Goal: Transaction & Acquisition: Obtain resource

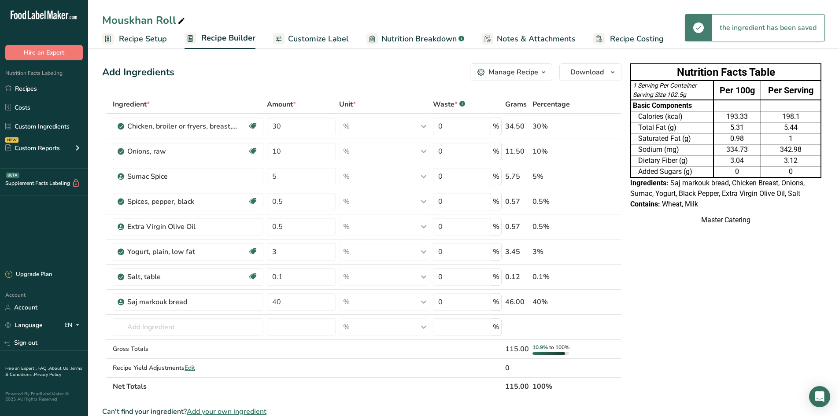
click at [658, 317] on div "Nutrition Facts Table 1 Serving Per Container Serving Size 102.5g Per 100g Per …" at bounding box center [726, 372] width 198 height 624
drag, startPoint x: 221, startPoint y: 331, endPoint x: 232, endPoint y: 331, distance: 11.0
click at [225, 331] on input "text" at bounding box center [188, 328] width 151 height 18
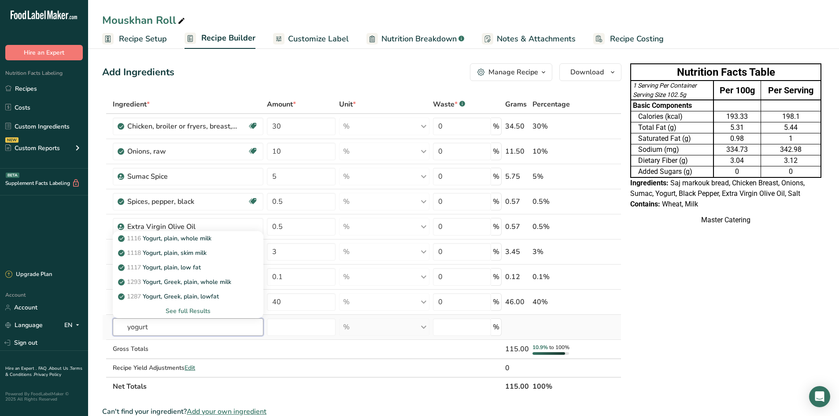
type input "yogurt"
click at [189, 311] on div "See full Results" at bounding box center [188, 311] width 137 height 9
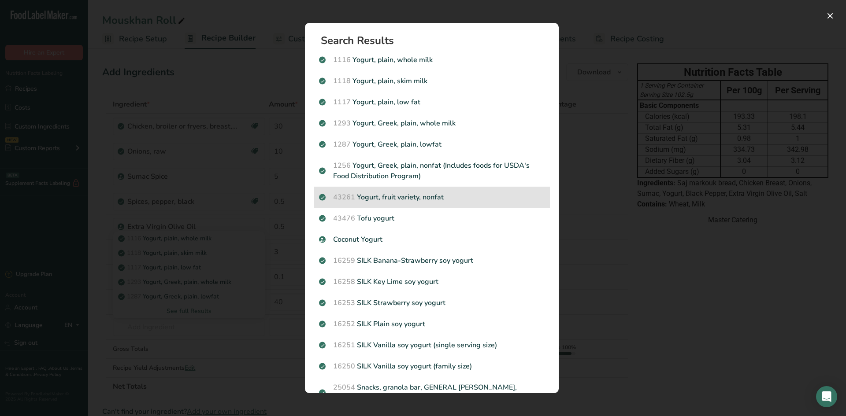
click at [448, 202] on p "43261 Yogurt, fruit variety, nonfat" at bounding box center [432, 197] width 226 height 11
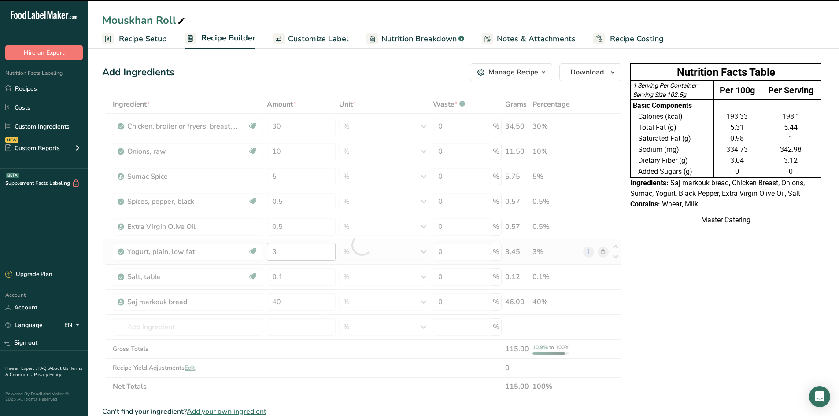
type input "0"
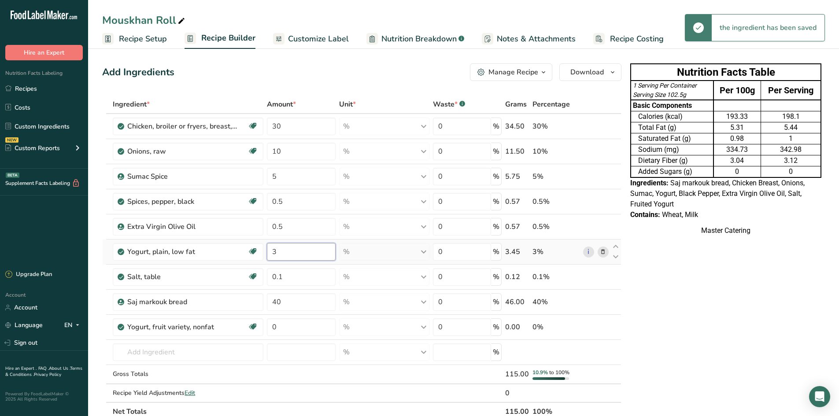
click at [301, 251] on input "3" at bounding box center [301, 252] width 69 height 18
type input "0"
click at [293, 328] on div "Ingredient * Amount * Unit * Waste * .a-a{fill:#347362;}.b-a{fill:#fff;} Grams …" at bounding box center [361, 258] width 519 height 326
type input "3"
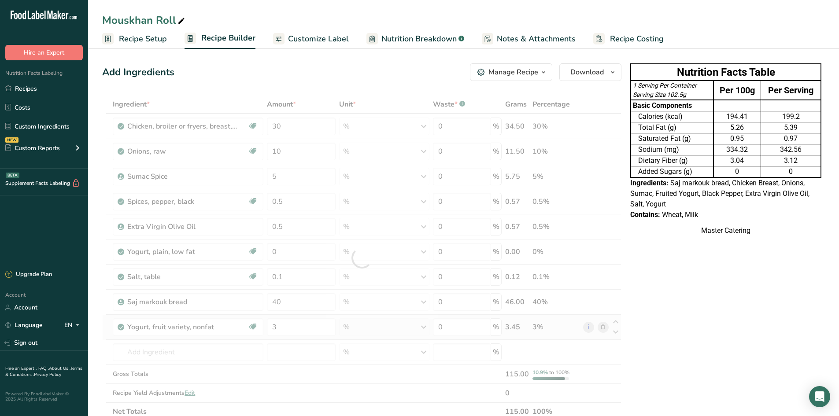
click at [605, 329] on div "Ingredient * Amount * Unit * Waste * .a-a{fill:#347362;}.b-a{fill:#fff;} Grams …" at bounding box center [361, 258] width 519 height 326
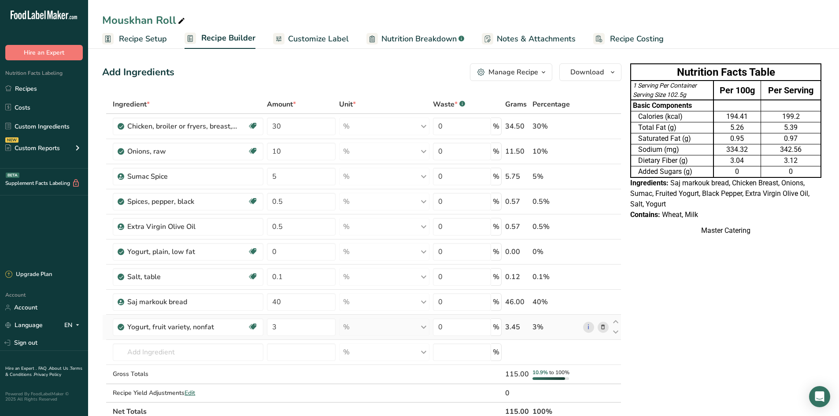
click at [603, 328] on icon at bounding box center [603, 327] width 6 height 9
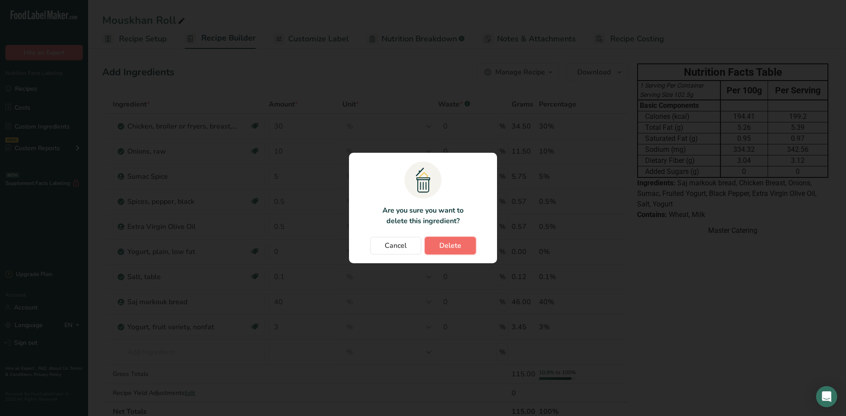
click at [459, 250] on span "Delete" at bounding box center [450, 246] width 22 height 11
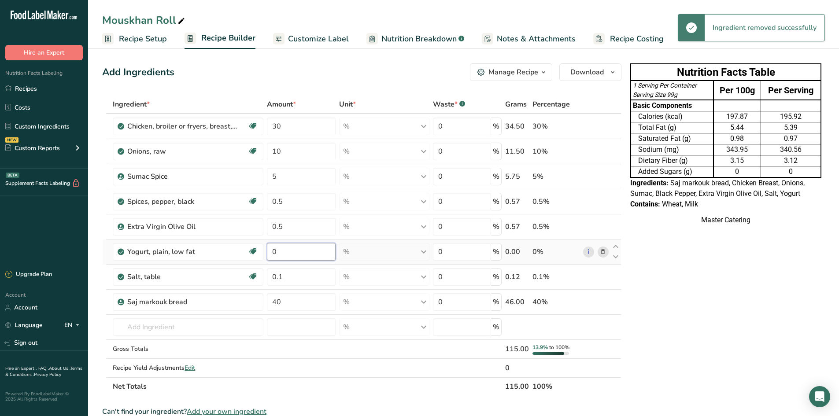
click at [304, 248] on input "0" at bounding box center [301, 252] width 69 height 18
type input "3"
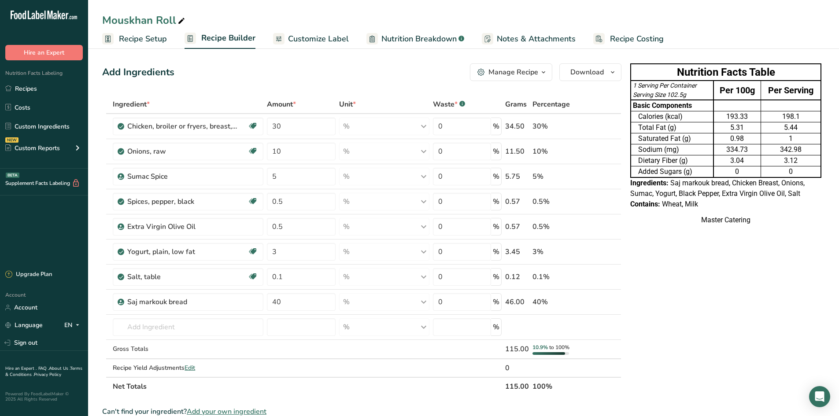
click at [637, 318] on div "Nutrition Facts Table 1 Serving Per Container Serving Size 102.5g Per 100g Per …" at bounding box center [726, 372] width 198 height 624
click at [285, 303] on input "40" at bounding box center [301, 302] width 69 height 18
type input "4"
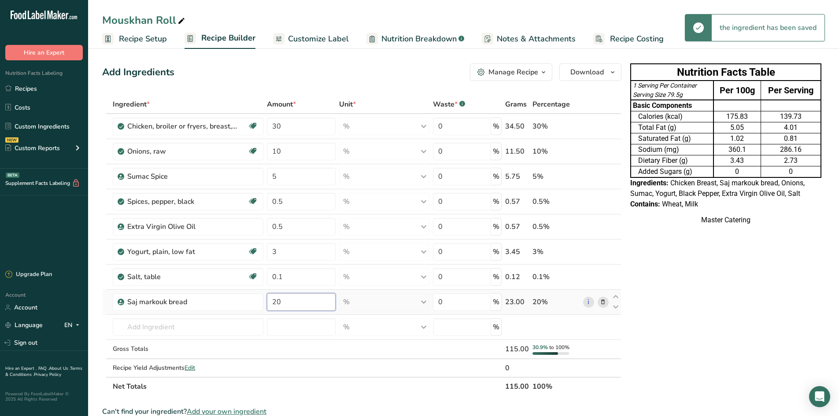
click at [290, 302] on div "Ingredient * Amount * Unit * Waste * .a-a{fill:#347362;}.b-a{fill:#fff;} Grams …" at bounding box center [361, 245] width 519 height 301
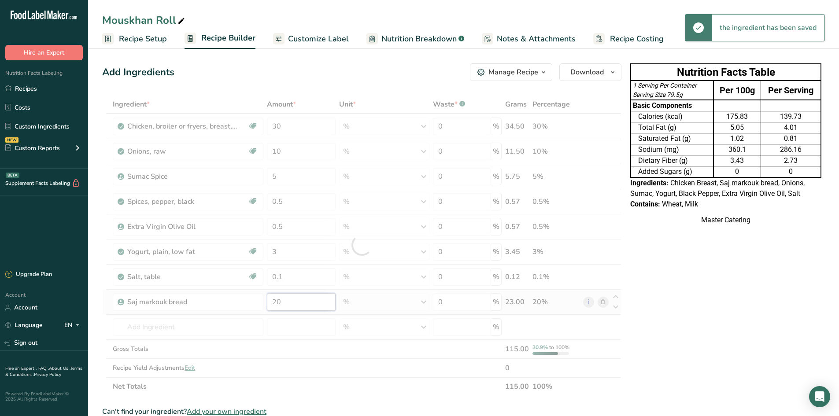
type input "2"
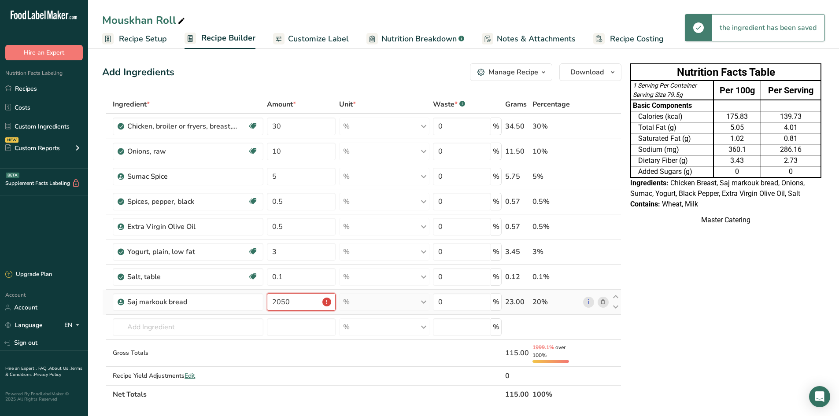
click at [293, 304] on input "2050" at bounding box center [301, 302] width 69 height 18
click at [295, 303] on input "2050" at bounding box center [301, 302] width 69 height 18
click at [296, 303] on input "2050" at bounding box center [301, 302] width 69 height 18
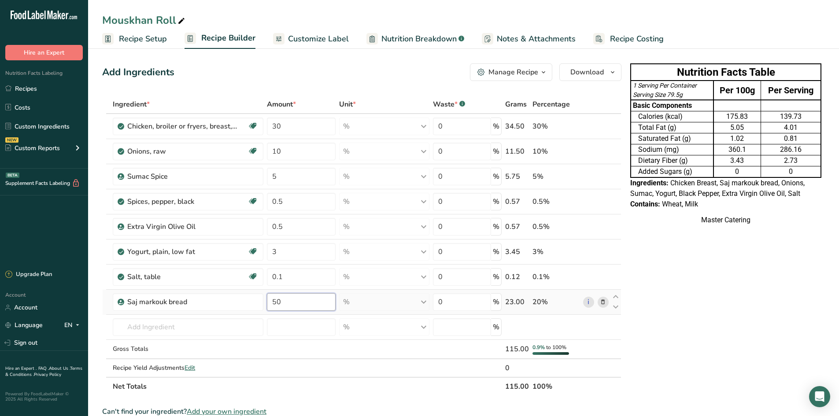
type input "50"
click at [299, 160] on div "Ingredient * Amount * Unit * Waste * .a-a{fill:#347362;}.b-a{fill:#fff;} Grams …" at bounding box center [361, 245] width 519 height 301
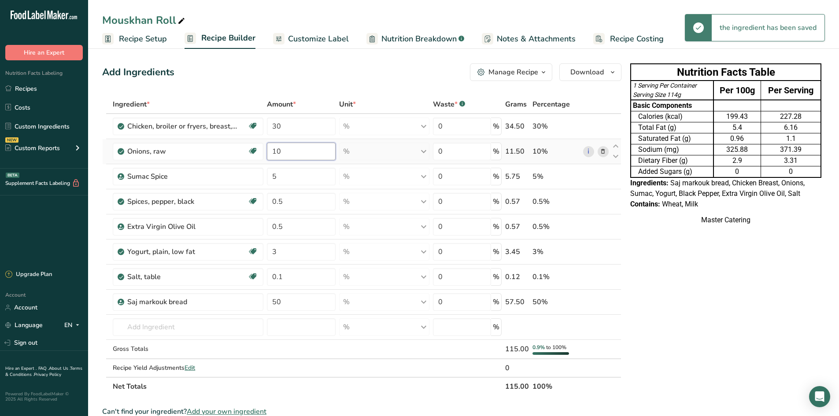
type input "1"
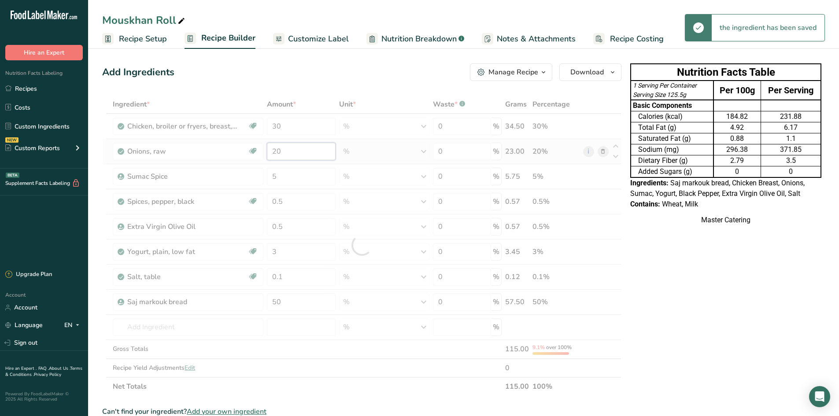
click at [299, 160] on div "Ingredient * Amount * Unit * Waste * .a-a{fill:#347362;}.b-a{fill:#fff;} Grams …" at bounding box center [361, 245] width 519 height 301
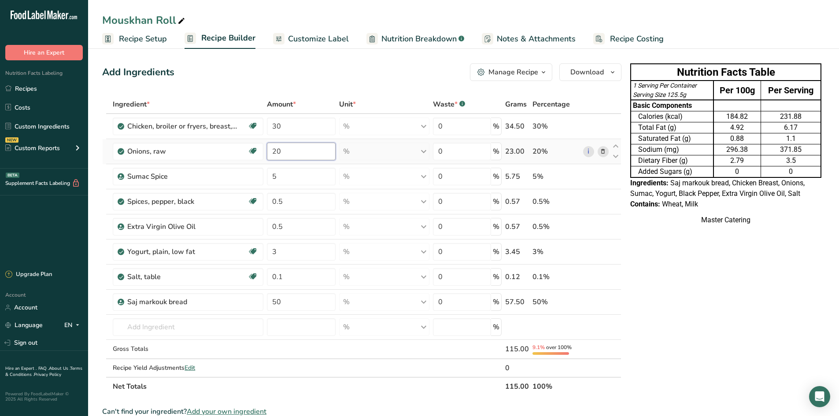
type input "2"
type input "30"
click at [286, 154] on div "Ingredient * Amount * Unit * Waste * .a-a{fill:#347362;}.b-a{fill:#fff;} Grams …" at bounding box center [361, 245] width 519 height 301
click at [304, 200] on div "Ingredient * Amount * Unit * Waste * .a-a{fill:#347362;}.b-a{fill:#fff;} Grams …" at bounding box center [361, 245] width 519 height 301
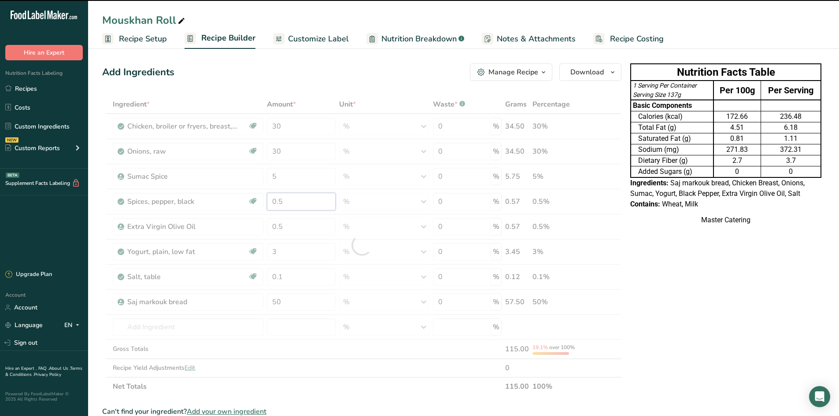
type input "0"
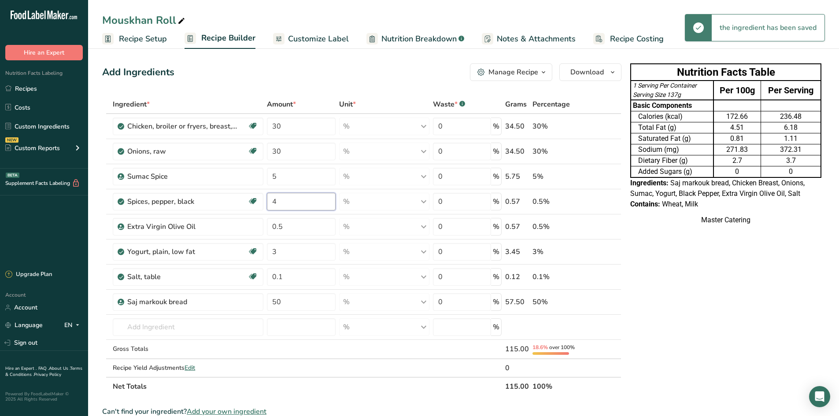
type input "4"
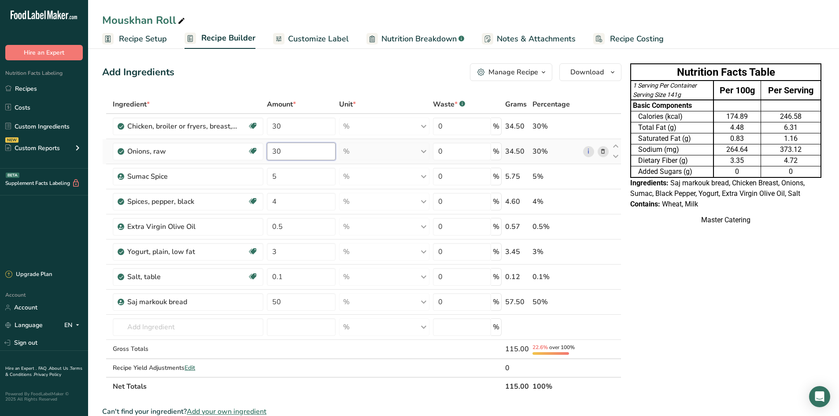
click at [295, 156] on div "Ingredient * Amount * Unit * Waste * .a-a{fill:#347362;}.b-a{fill:#fff;} Grams …" at bounding box center [361, 245] width 519 height 301
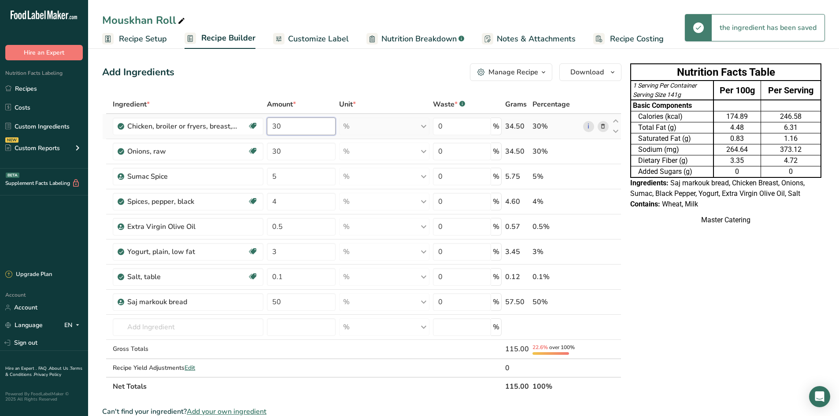
click at [300, 130] on div "Ingredient * Amount * Unit * Waste * .a-a{fill:#347362;}.b-a{fill:#fff;} Grams …" at bounding box center [361, 245] width 519 height 301
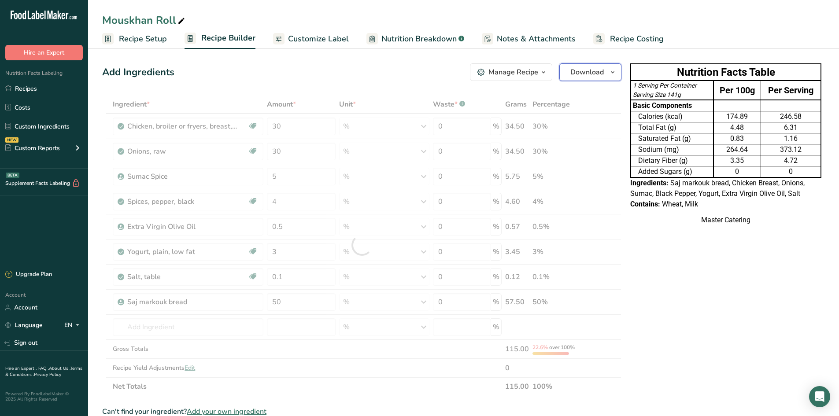
click at [591, 66] on button "Download" at bounding box center [590, 72] width 62 height 18
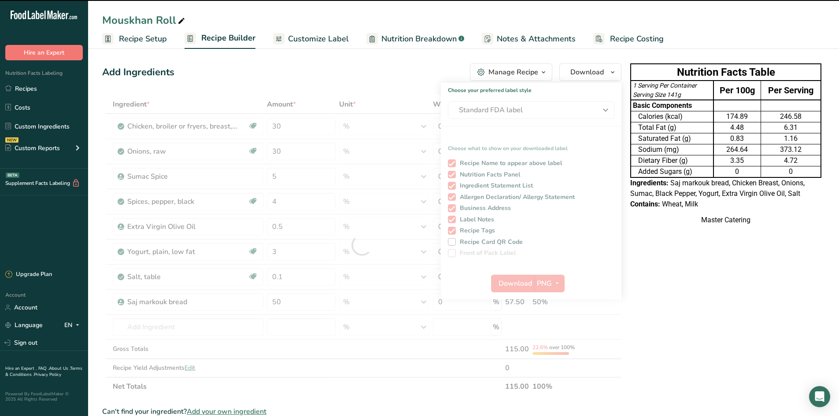
click at [726, 36] on ul "Recipe Setup Recipe Builder Customize Label Nutrition Breakdown .a-a{fill:#3473…" at bounding box center [463, 38] width 751 height 21
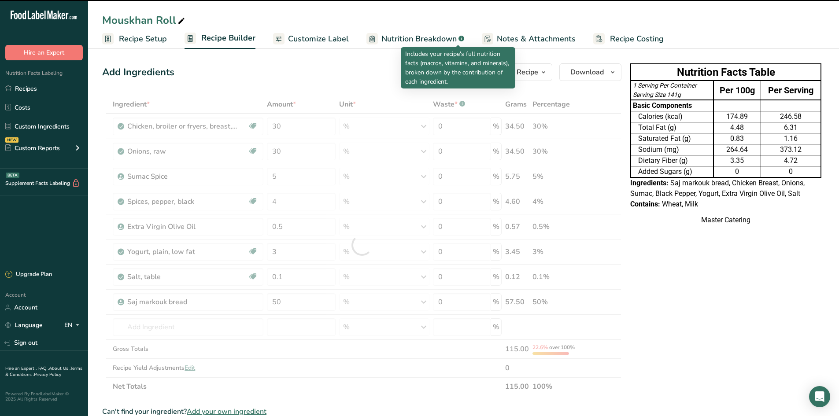
click at [342, 32] on link "Customize Label" at bounding box center [311, 39] width 76 height 20
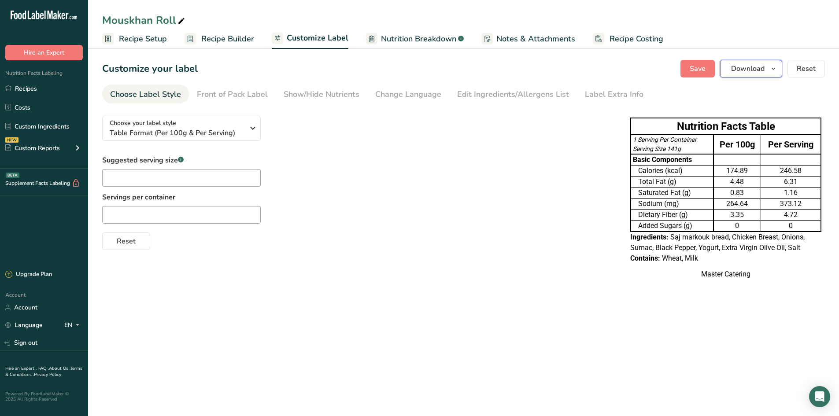
click at [756, 69] on span "Download" at bounding box center [747, 68] width 33 height 11
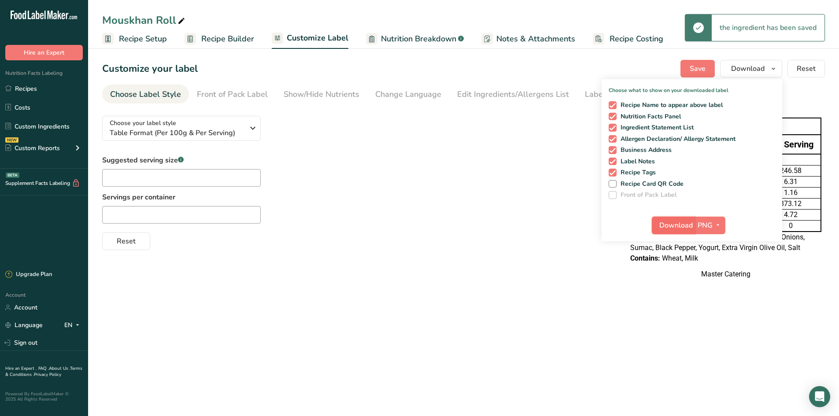
click at [671, 228] on span "Download" at bounding box center [675, 225] width 33 height 11
click at [492, 230] on div "Reset" at bounding box center [357, 239] width 511 height 21
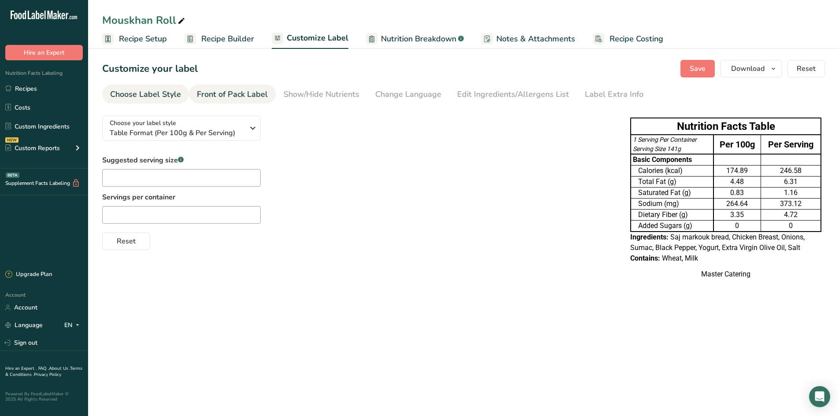
drag, startPoint x: 61, startPoint y: 85, endPoint x: 193, endPoint y: 90, distance: 131.8
click at [61, 85] on link "Recipes" at bounding box center [44, 88] width 88 height 17
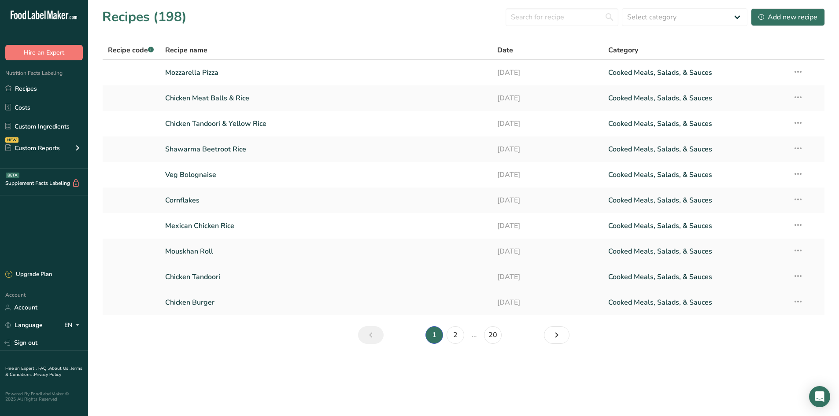
click at [230, 274] on link "Chicken Tandoori" at bounding box center [326, 277] width 322 height 19
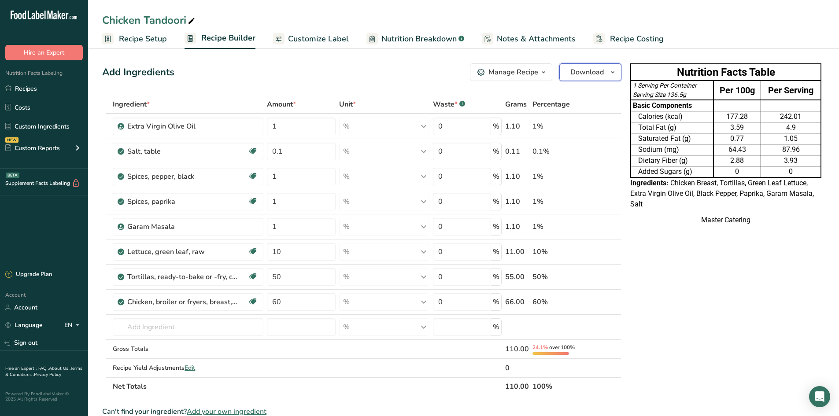
click at [610, 75] on icon "button" at bounding box center [612, 72] width 7 height 11
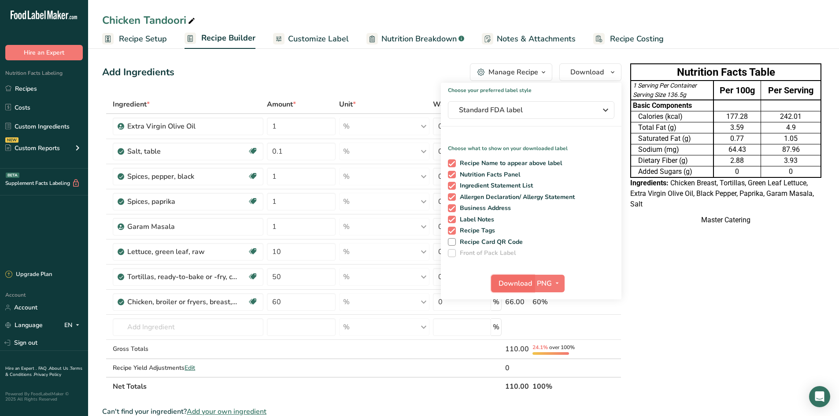
click at [515, 286] on span "Download" at bounding box center [515, 283] width 33 height 11
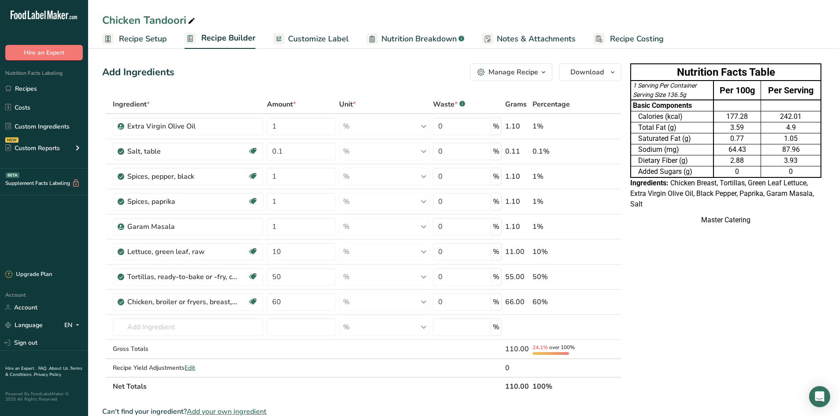
click at [326, 49] on section "Add Ingredients Manage Recipe Delete Recipe Duplicate Recipe Scale Recipe Save …" at bounding box center [463, 372] width 751 height 652
drag, startPoint x: 327, startPoint y: 42, endPoint x: 392, endPoint y: 52, distance: 65.5
click at [327, 42] on span "Customize Label" at bounding box center [318, 39] width 61 height 12
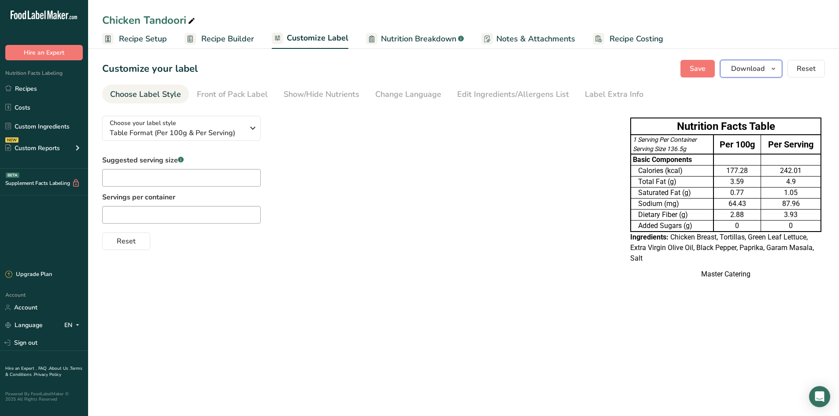
click at [737, 70] on span "Download" at bounding box center [747, 68] width 33 height 11
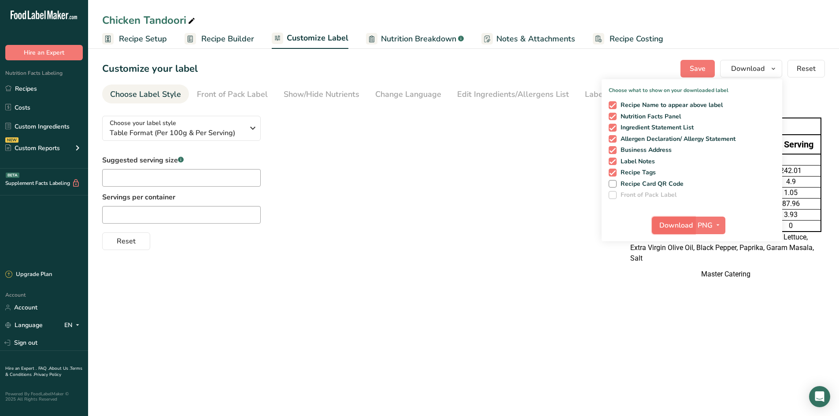
click at [680, 226] on span "Download" at bounding box center [675, 225] width 33 height 11
click at [58, 82] on link "Recipes" at bounding box center [44, 88] width 88 height 17
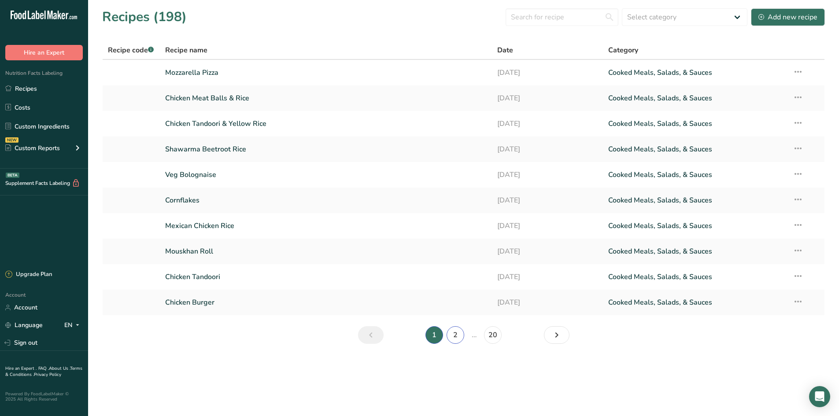
click at [455, 333] on link "2" at bounding box center [456, 335] width 18 height 18
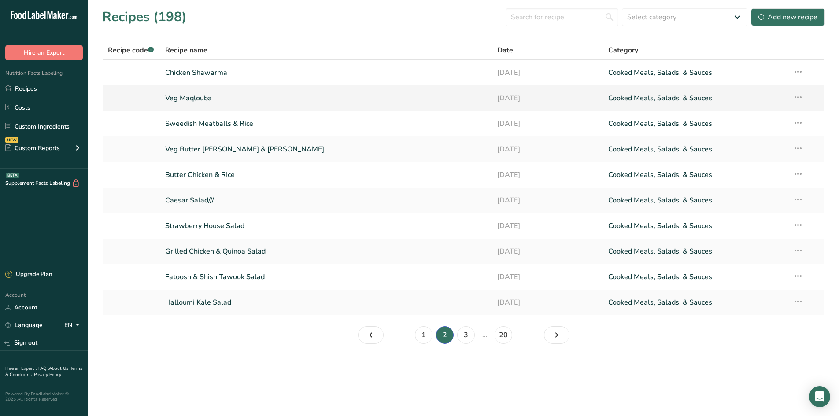
click at [232, 94] on link "Veg Maqlouba" at bounding box center [326, 98] width 322 height 19
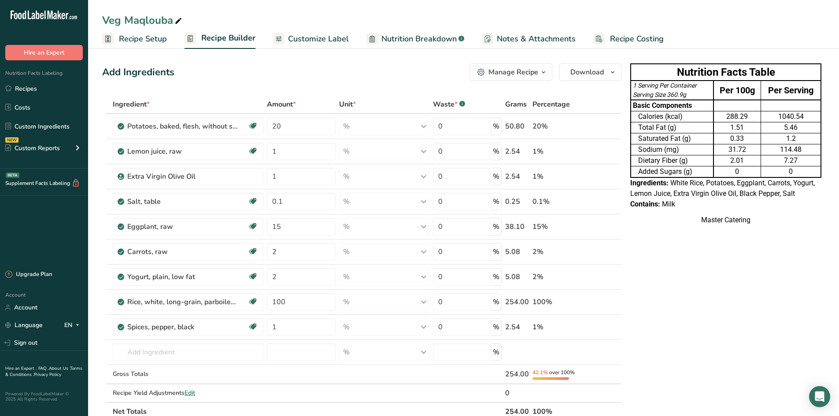
click at [653, 248] on div "Nutrition Facts Table 1 Serving Per Container Serving Size 360.9g Per 100g Per …" at bounding box center [726, 384] width 198 height 649
click at [580, 67] on button "Download" at bounding box center [590, 72] width 62 height 18
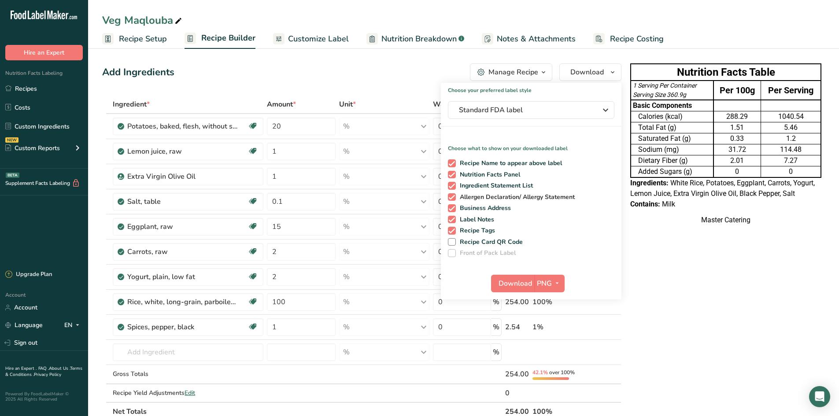
click at [714, 262] on div "Nutrition Facts Table 1 Serving Per Container Serving Size 360.9g Per 100g Per …" at bounding box center [726, 384] width 198 height 649
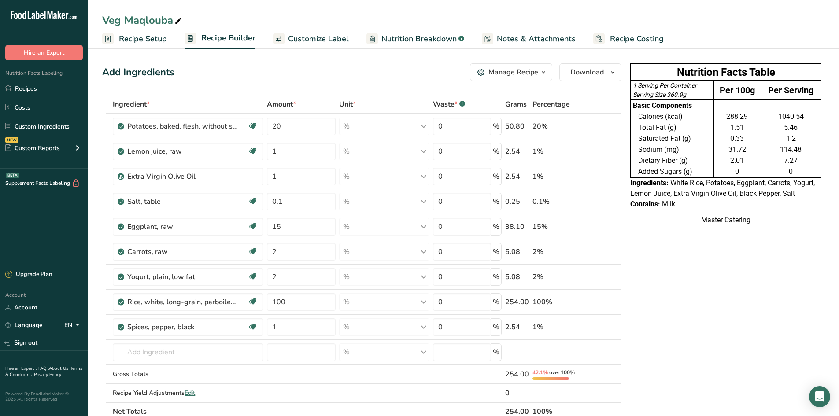
click at [321, 31] on link "Customize Label" at bounding box center [311, 39] width 76 height 20
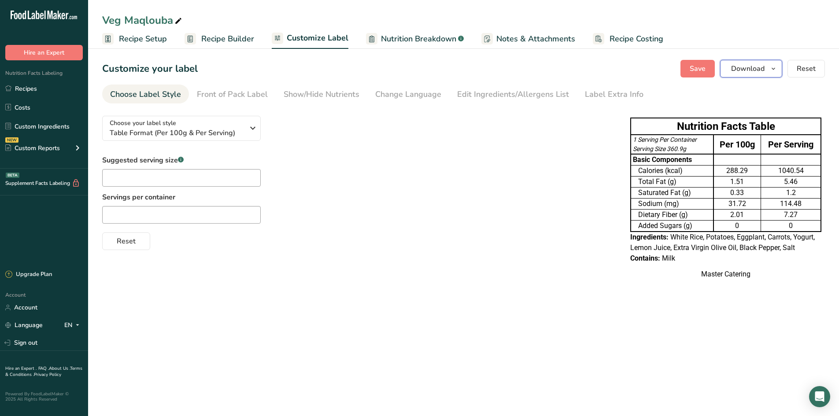
drag, startPoint x: 754, startPoint y: 73, endPoint x: 622, endPoint y: 159, distance: 157.8
click at [754, 73] on span "Download" at bounding box center [747, 68] width 33 height 11
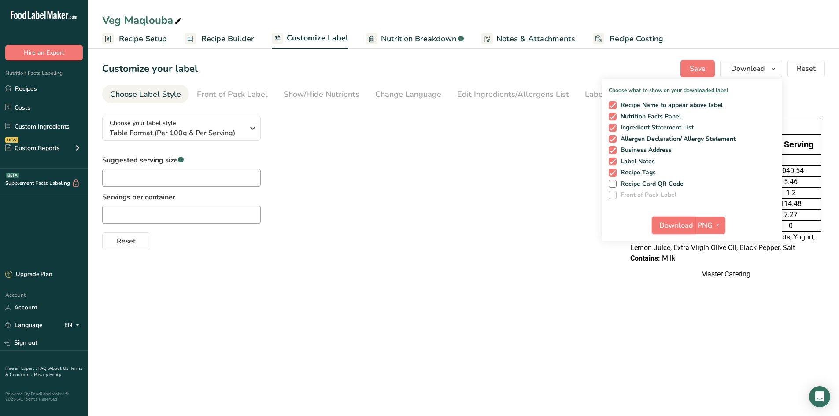
drag, startPoint x: 681, startPoint y: 229, endPoint x: 380, endPoint y: 50, distance: 349.4
click at [681, 227] on span "Download" at bounding box center [675, 225] width 33 height 11
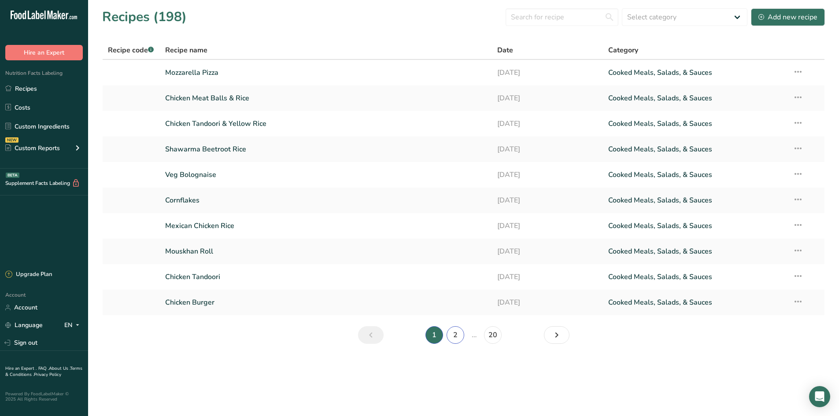
click at [457, 337] on link "2" at bounding box center [456, 335] width 18 height 18
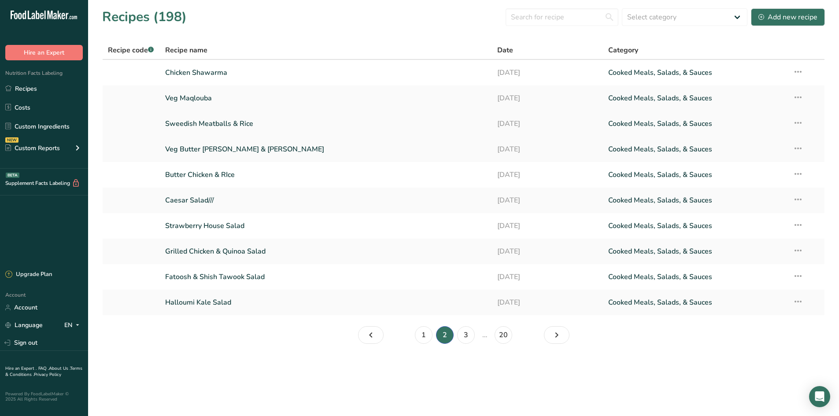
click at [207, 125] on link "Sweedish Meatballs & Rice" at bounding box center [326, 124] width 322 height 19
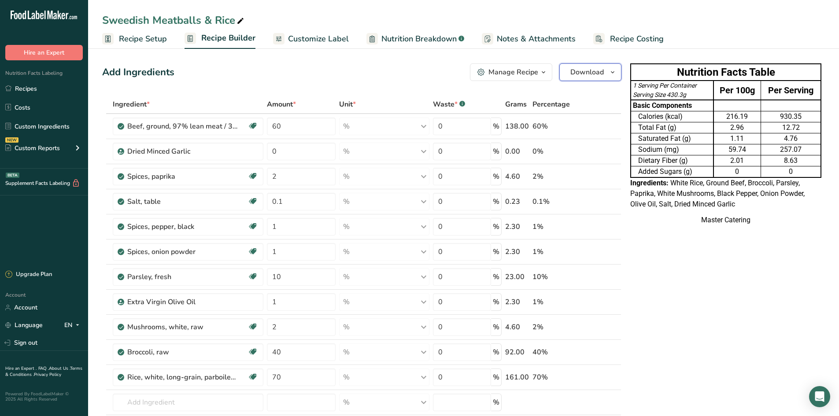
click at [599, 69] on span "Download" at bounding box center [586, 72] width 33 height 11
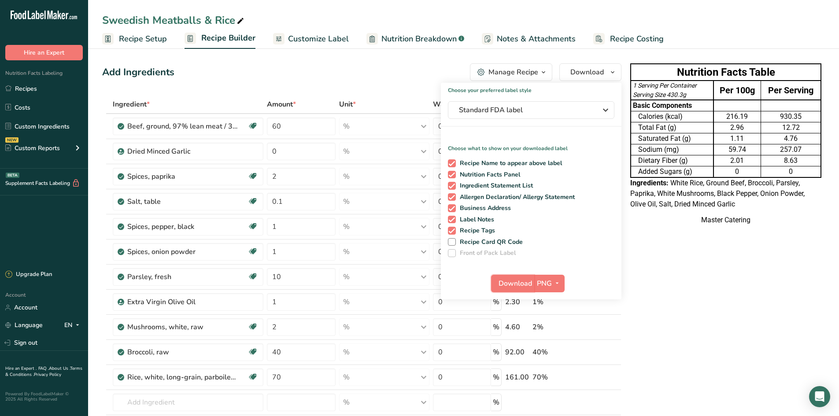
click at [507, 282] on span "Download" at bounding box center [515, 283] width 33 height 11
click at [315, 34] on span "Customize Label" at bounding box center [318, 39] width 61 height 12
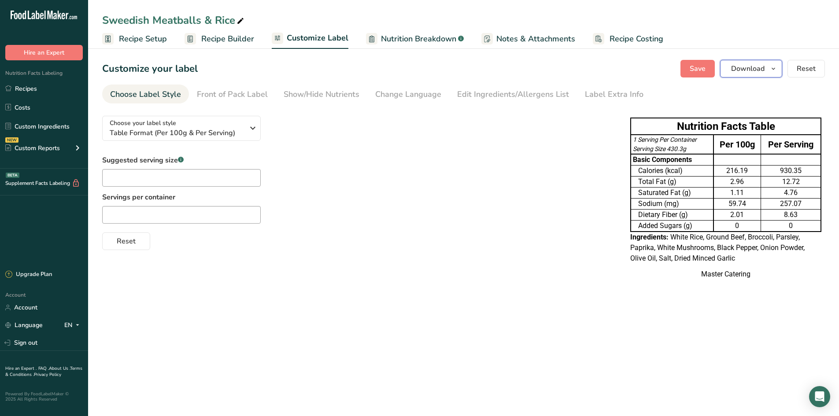
click at [731, 68] on button "Download" at bounding box center [751, 69] width 62 height 18
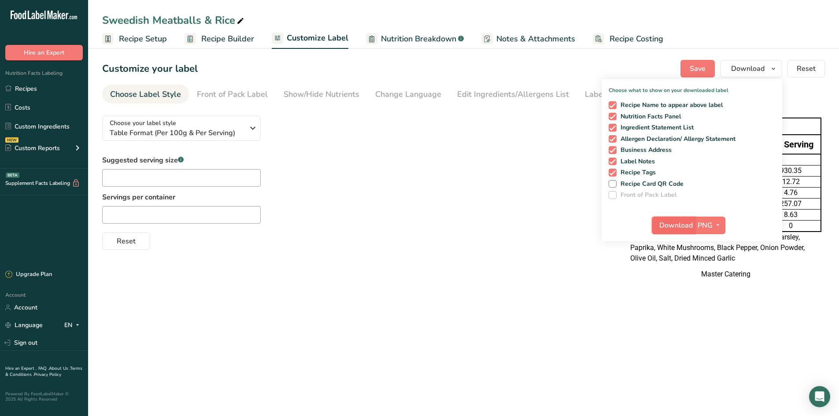
click at [663, 231] on button "Download" at bounding box center [673, 226] width 43 height 18
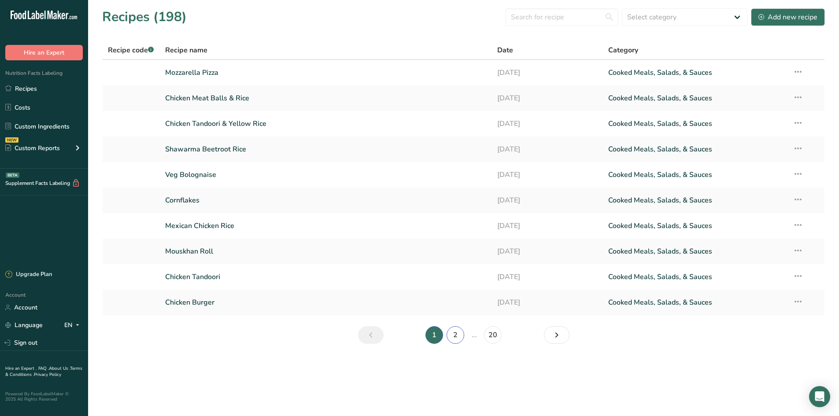
click at [450, 333] on link "2" at bounding box center [456, 335] width 18 height 18
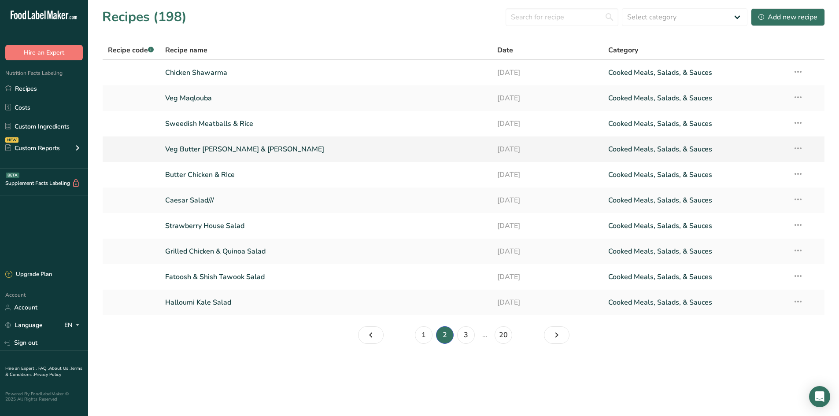
click at [214, 152] on link "Veg Butter Curry & Rice" at bounding box center [326, 149] width 322 height 19
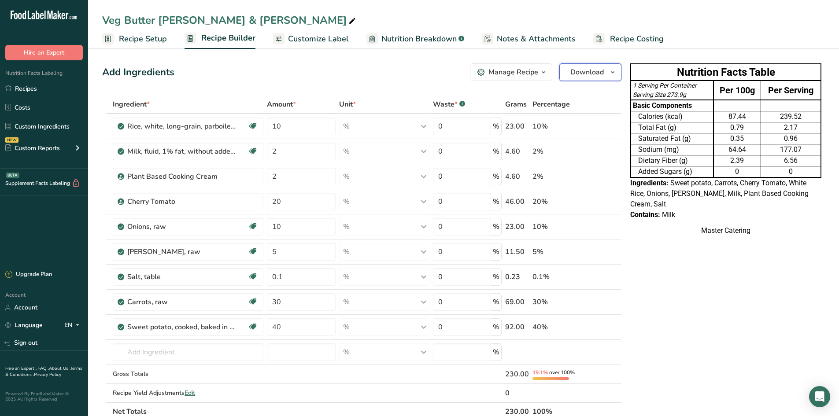
click at [584, 71] on span "Download" at bounding box center [586, 72] width 33 height 11
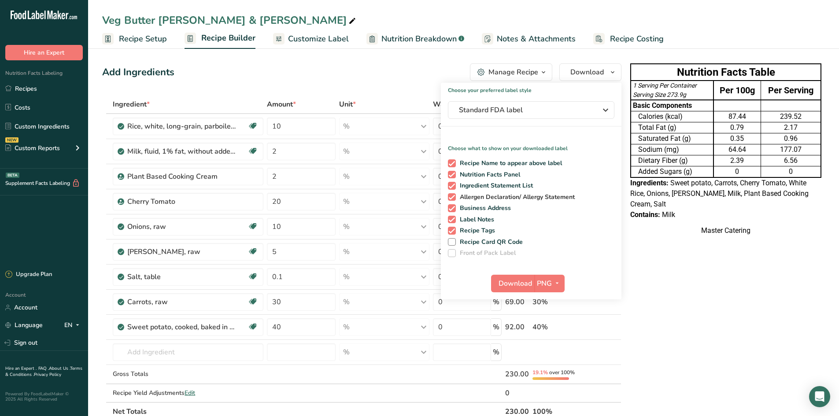
drag, startPoint x: 674, startPoint y: 305, endPoint x: 525, endPoint y: 193, distance: 185.9
click at [671, 304] on div "Nutrition Facts Table 1 Serving Per Container Serving Size 273.9g Per 100g Per …" at bounding box center [726, 384] width 198 height 649
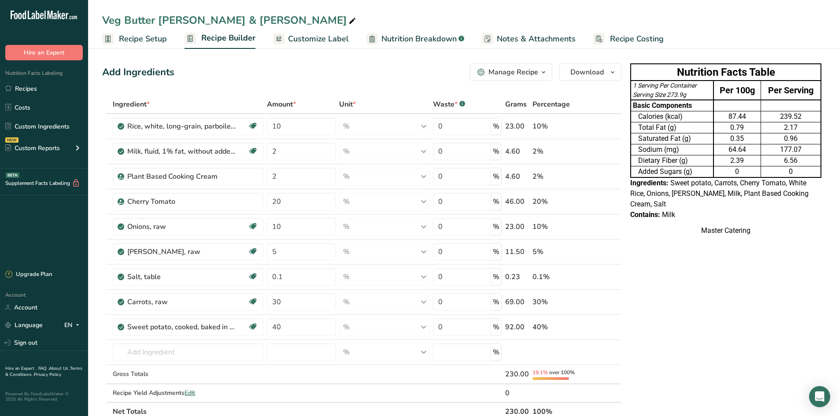
click at [345, 39] on span "Customize Label" at bounding box center [318, 39] width 61 height 12
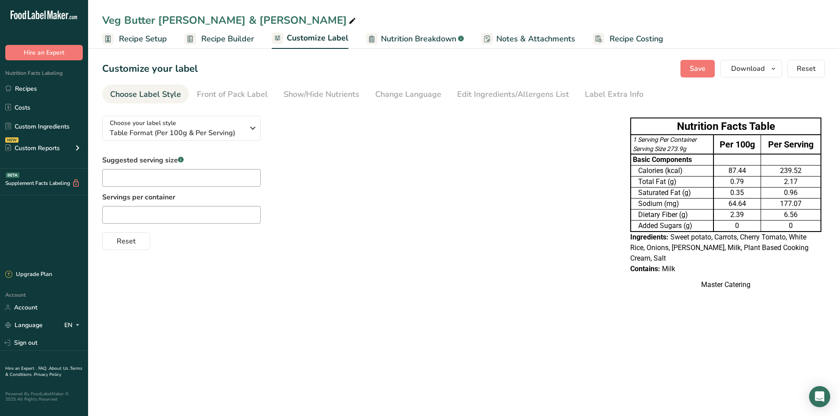
click at [720, 75] on div "Save Download Choose what to show on your downloaded label Recipe Name to appea…" at bounding box center [753, 69] width 144 height 18
click at [730, 72] on button "Download" at bounding box center [751, 69] width 62 height 18
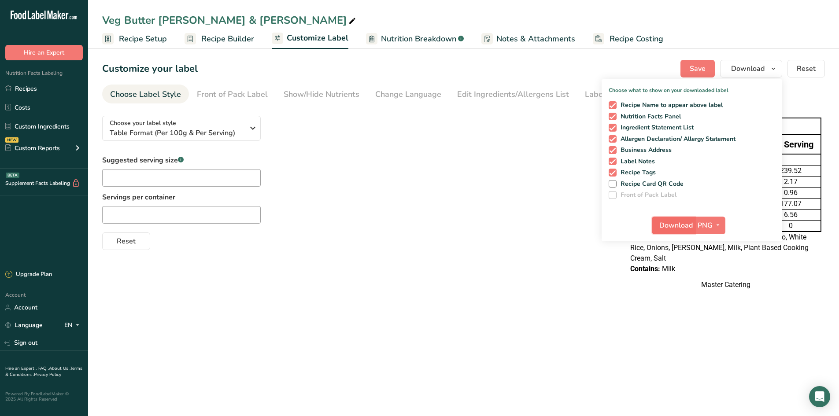
click at [685, 226] on span "Download" at bounding box center [675, 225] width 33 height 11
click at [551, 81] on section "Customize your label Save Download Choose what to show on your downloaded label…" at bounding box center [463, 179] width 751 height 267
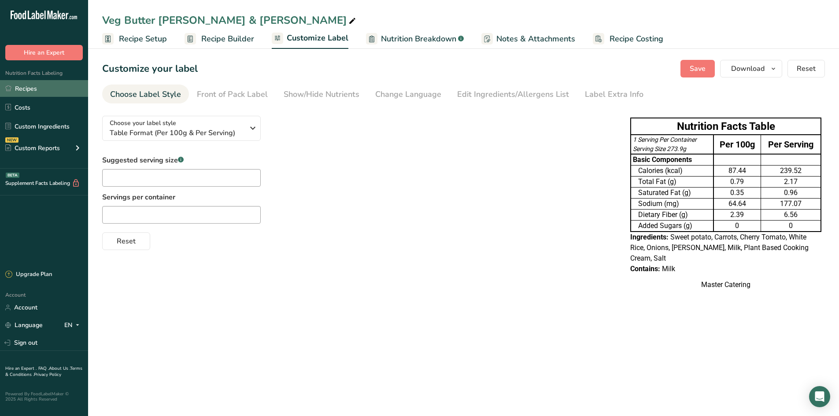
click at [9, 81] on link "Recipes" at bounding box center [44, 88] width 88 height 17
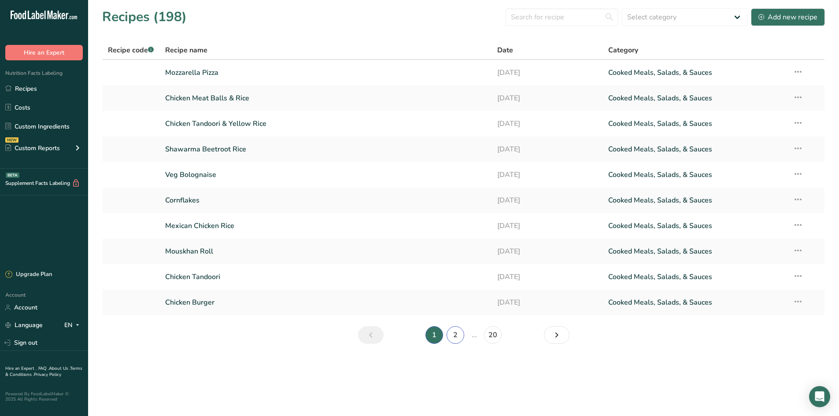
click at [452, 331] on link "2" at bounding box center [456, 335] width 18 height 18
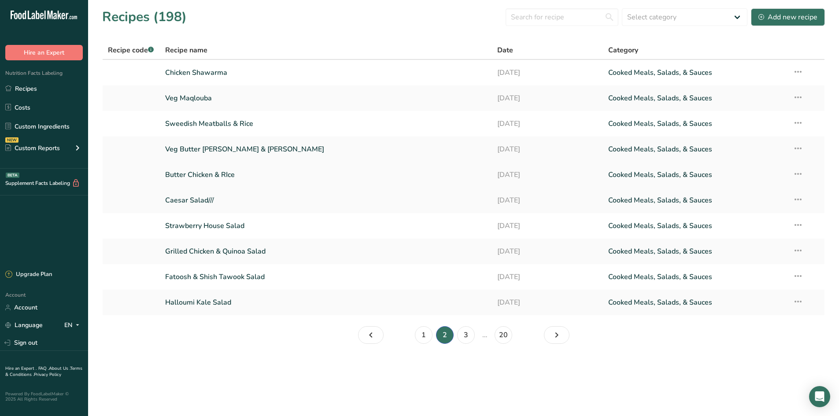
click at [284, 175] on link "Butter Chicken & RIce" at bounding box center [326, 175] width 322 height 19
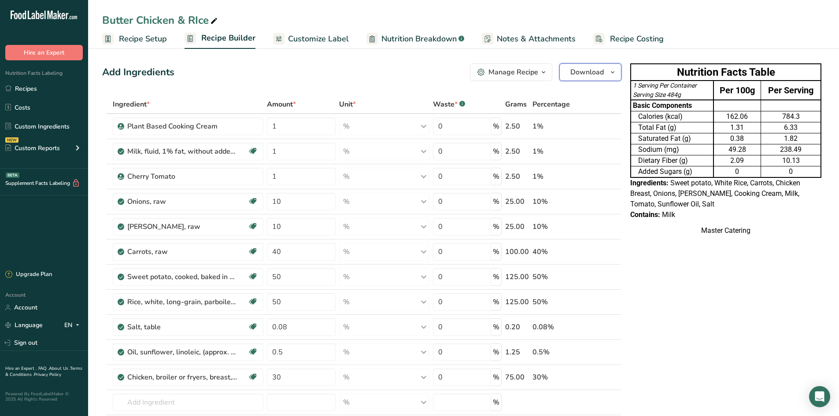
click at [594, 72] on span "Download" at bounding box center [586, 72] width 33 height 11
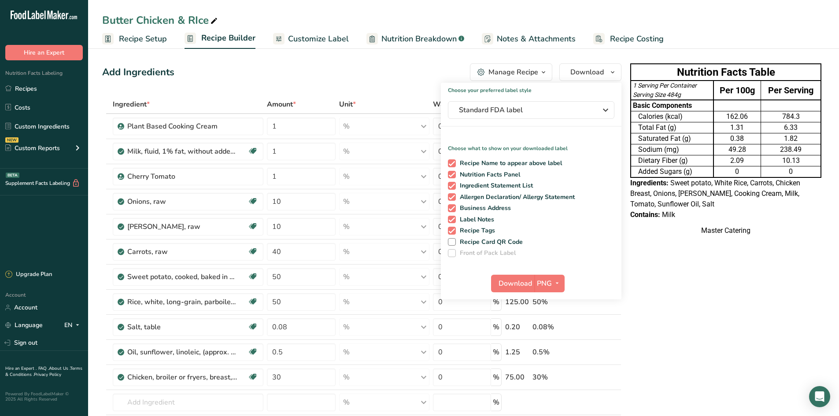
drag, startPoint x: 307, startPoint y: 69, endPoint x: 320, endPoint y: 32, distance: 39.3
click at [307, 68] on div "Add Ingredients Manage Recipe Delete Recipe Duplicate Recipe Scale Recipe Save …" at bounding box center [361, 72] width 519 height 18
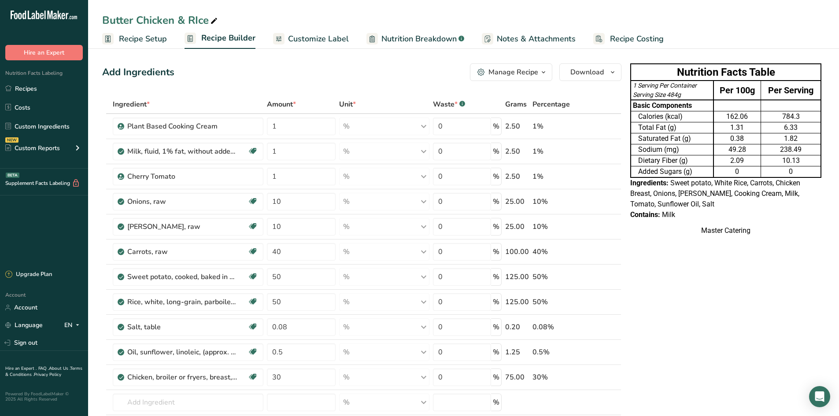
click at [321, 45] on link "Customize Label" at bounding box center [311, 39] width 76 height 20
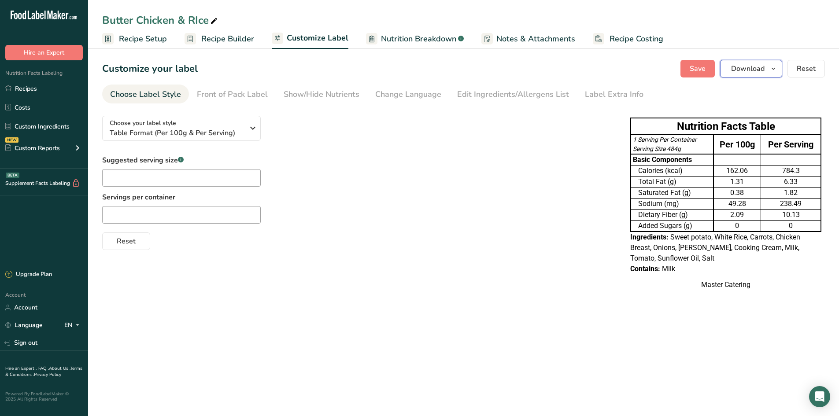
click at [752, 61] on button "Download" at bounding box center [751, 69] width 62 height 18
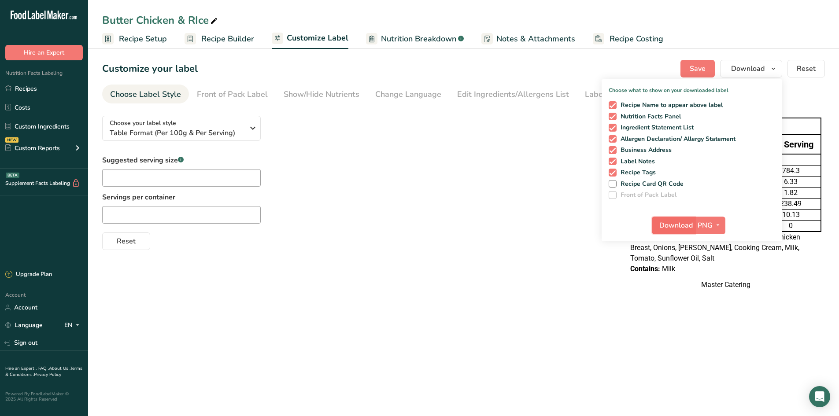
click at [674, 226] on span "Download" at bounding box center [675, 225] width 33 height 11
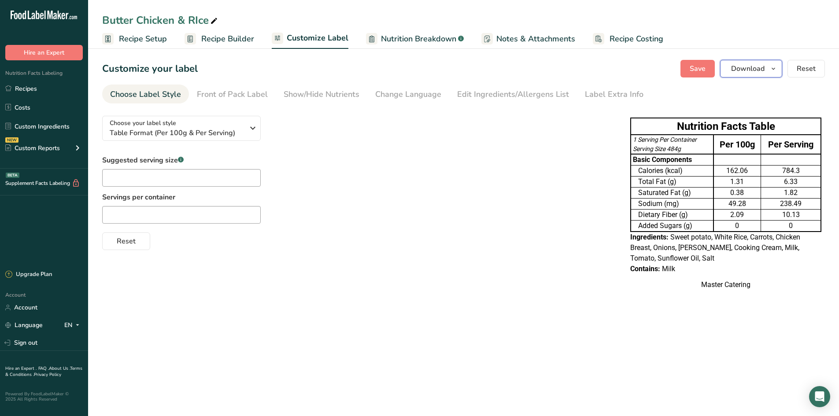
click at [740, 71] on span "Download" at bounding box center [747, 68] width 33 height 11
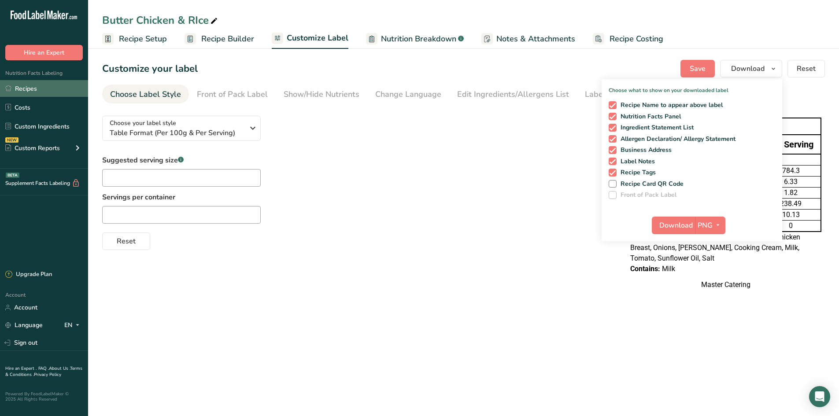
click at [47, 85] on link "Recipes" at bounding box center [44, 88] width 88 height 17
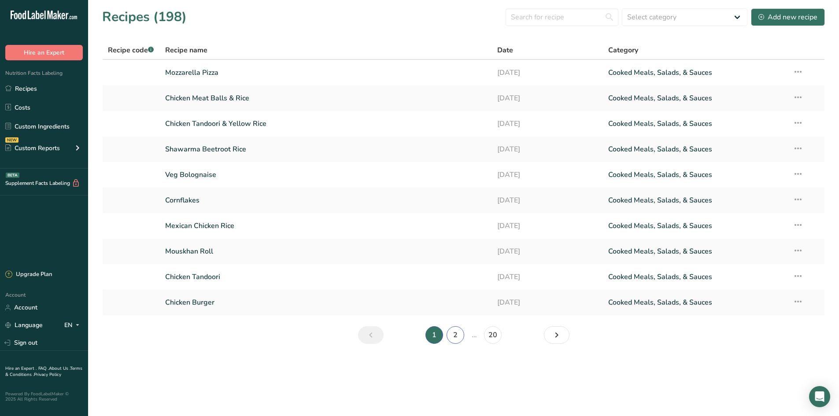
drag, startPoint x: 456, startPoint y: 334, endPoint x: 449, endPoint y: 327, distance: 10.3
click at [457, 334] on link "2" at bounding box center [456, 335] width 18 height 18
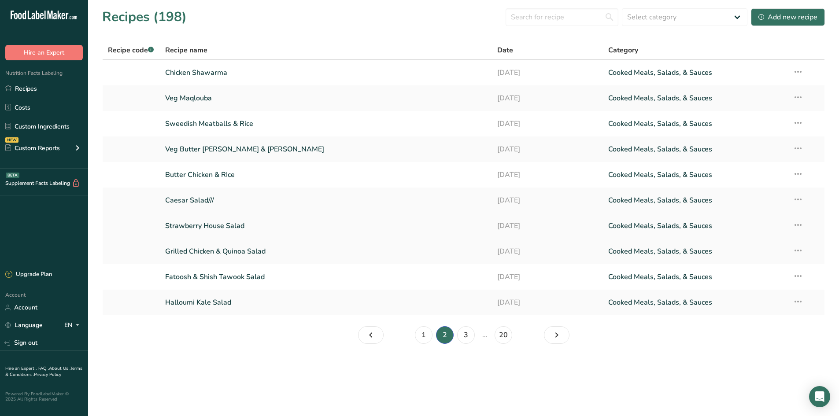
click at [233, 228] on link "Strawberry House Salad" at bounding box center [326, 226] width 322 height 19
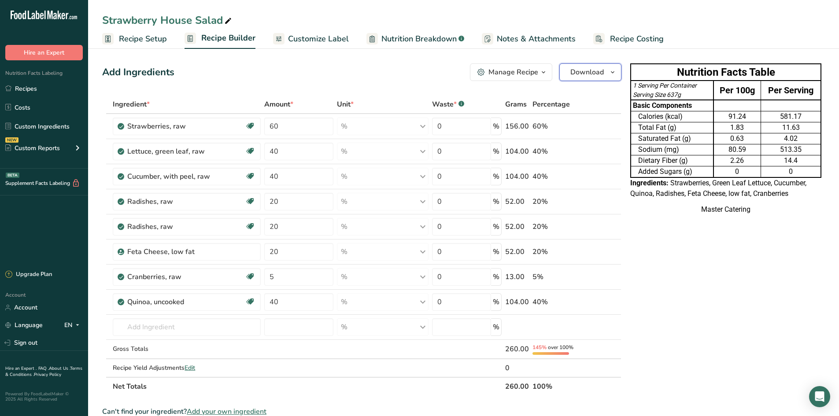
click at [588, 67] on span "Download" at bounding box center [586, 72] width 33 height 11
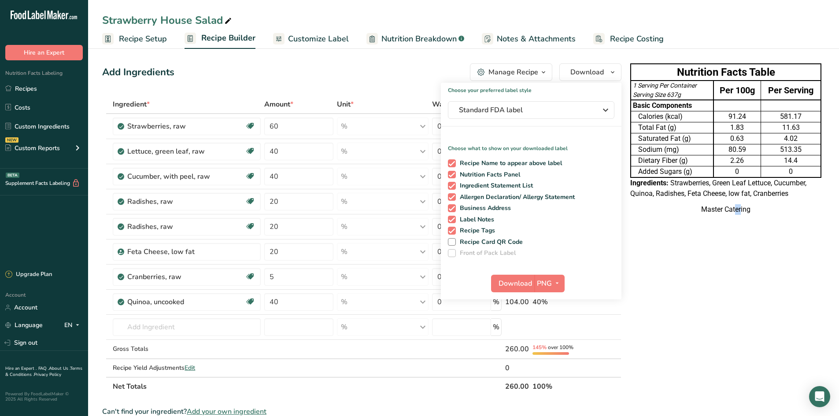
drag, startPoint x: 722, startPoint y: 297, endPoint x: 618, endPoint y: 229, distance: 124.4
click at [719, 294] on div "Nutrition Facts Table 1 Serving Per Container Serving Size 637g Per 100g Per Se…" at bounding box center [726, 372] width 198 height 624
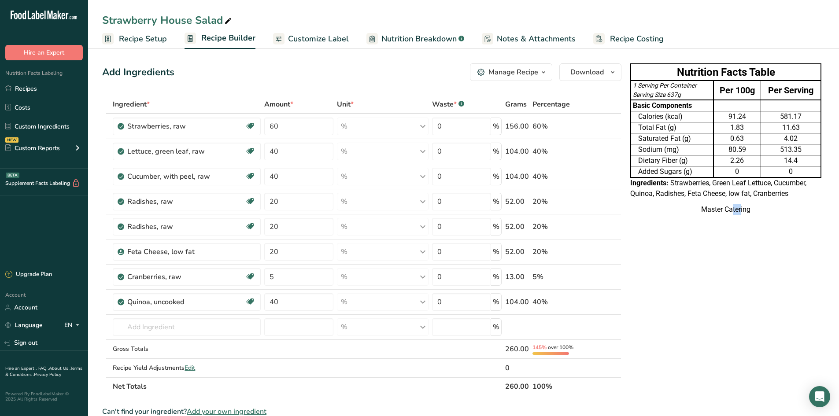
click at [323, 37] on span "Customize Label" at bounding box center [318, 39] width 61 height 12
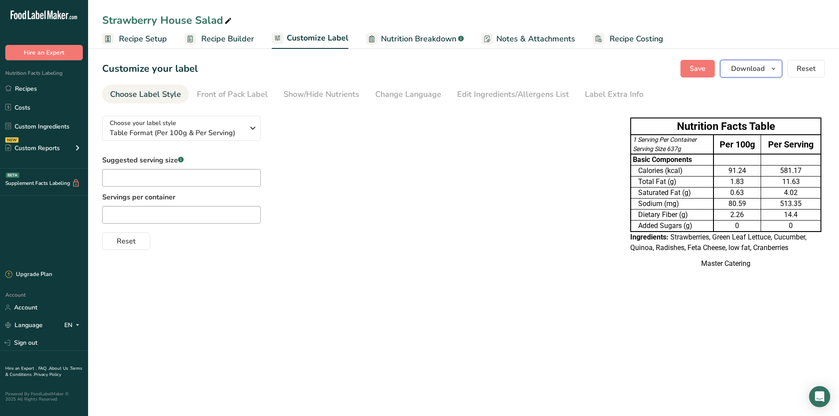
click at [756, 73] on span "Download" at bounding box center [747, 68] width 33 height 11
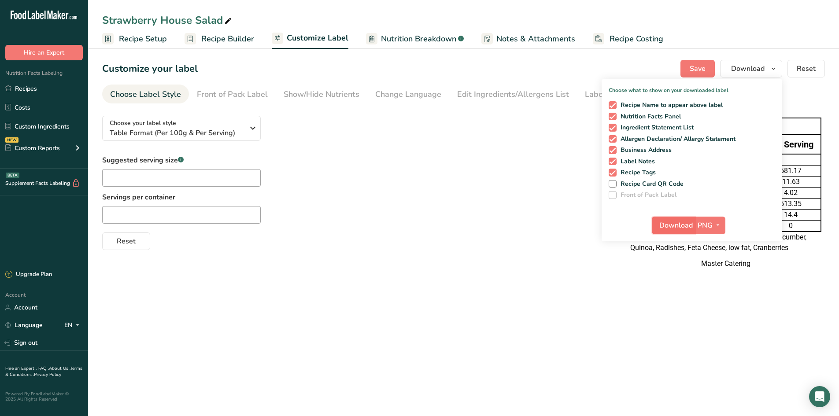
click at [678, 221] on span "Download" at bounding box center [675, 225] width 33 height 11
click at [37, 89] on link "Recipes" at bounding box center [44, 88] width 88 height 17
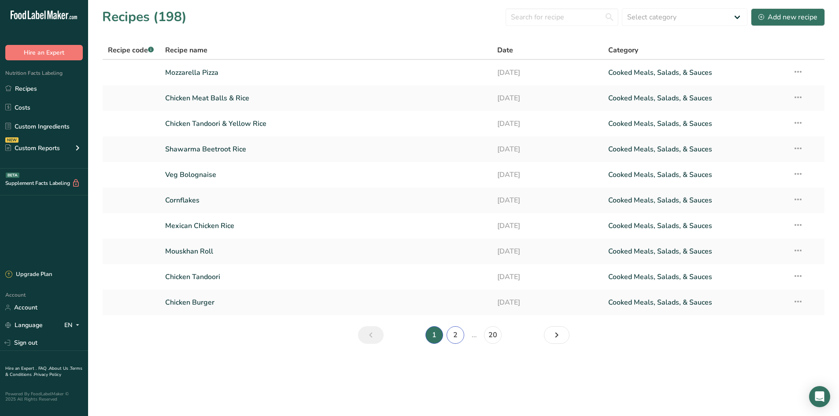
click at [450, 337] on link "2" at bounding box center [456, 335] width 18 height 18
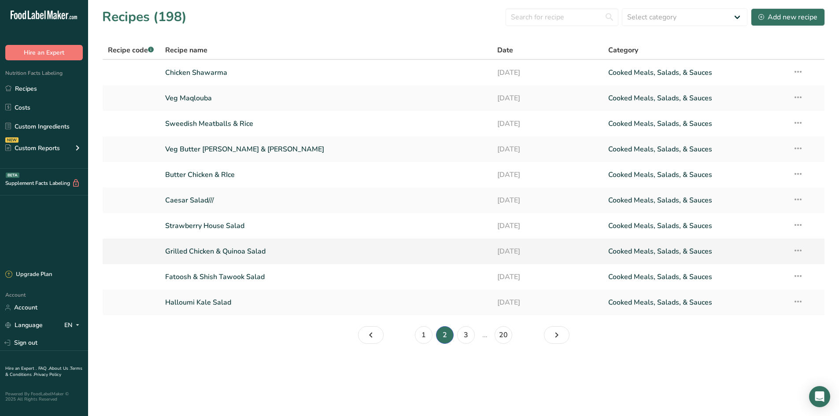
click at [262, 252] on link "Grilled Chicken & Quinoa Salad" at bounding box center [326, 251] width 322 height 19
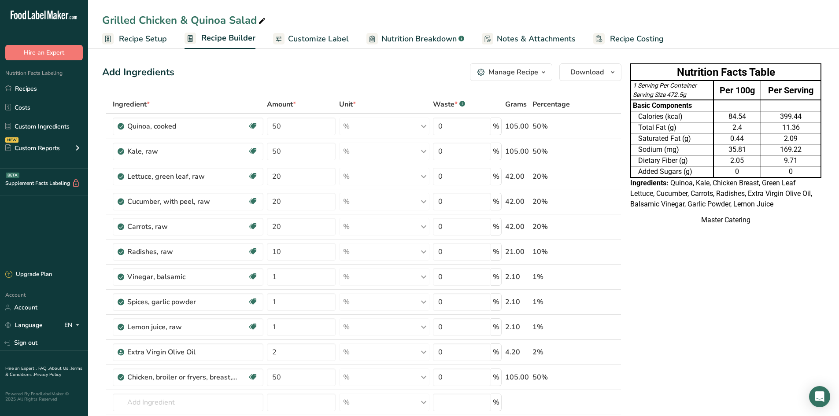
click at [321, 40] on span "Customize Label" at bounding box center [318, 39] width 61 height 12
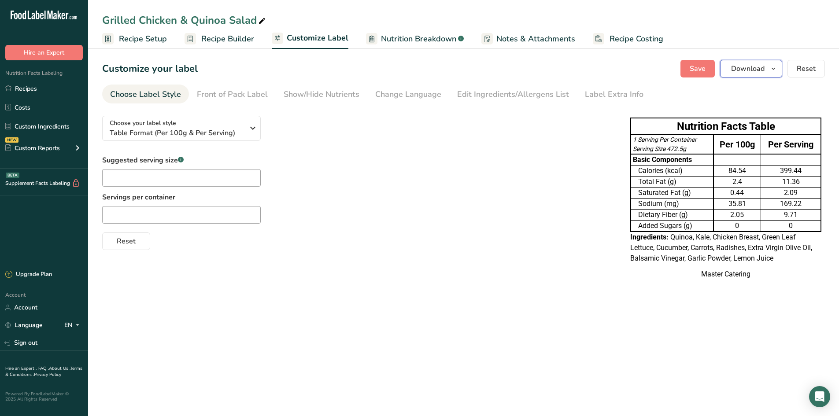
click at [742, 73] on span "Download" at bounding box center [747, 68] width 33 height 11
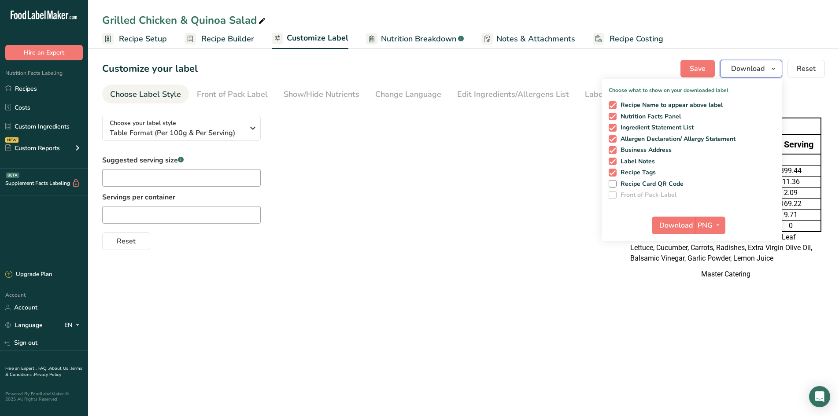
click at [740, 70] on span "Download" at bounding box center [747, 68] width 33 height 11
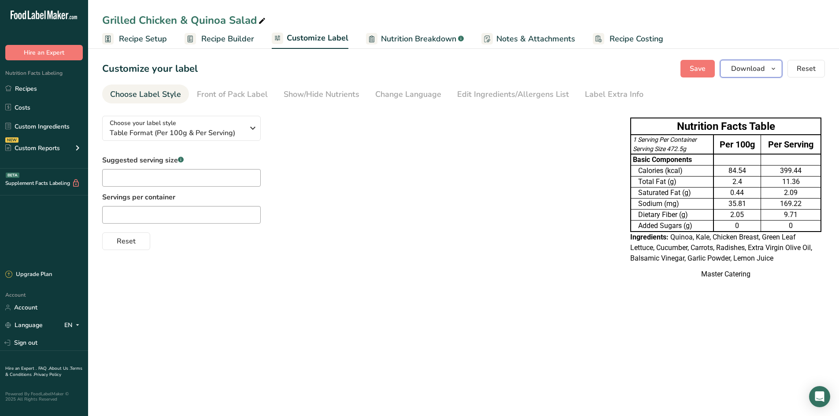
click at [740, 70] on span "Download" at bounding box center [747, 68] width 33 height 11
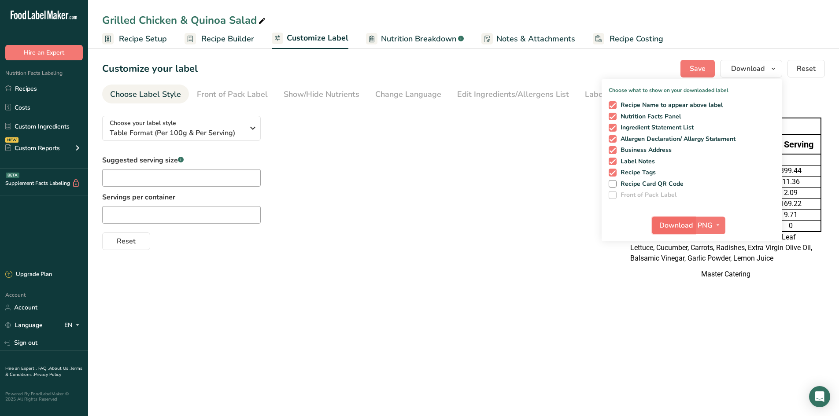
click at [675, 222] on span "Download" at bounding box center [675, 225] width 33 height 11
click at [47, 84] on link "Recipes" at bounding box center [44, 88] width 88 height 17
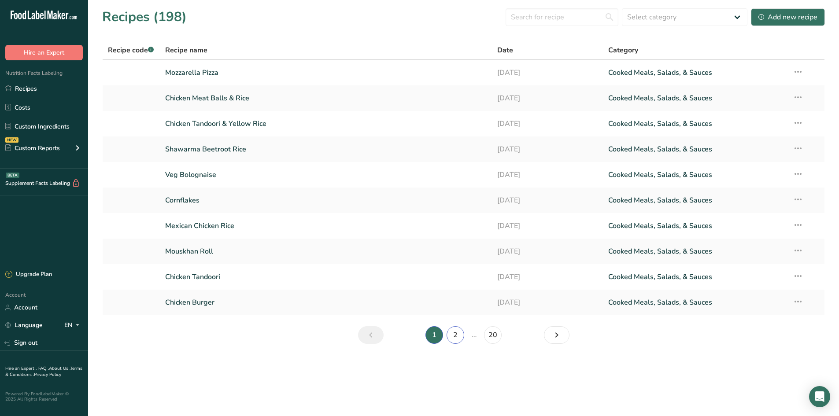
click at [454, 333] on link "2" at bounding box center [456, 335] width 18 height 18
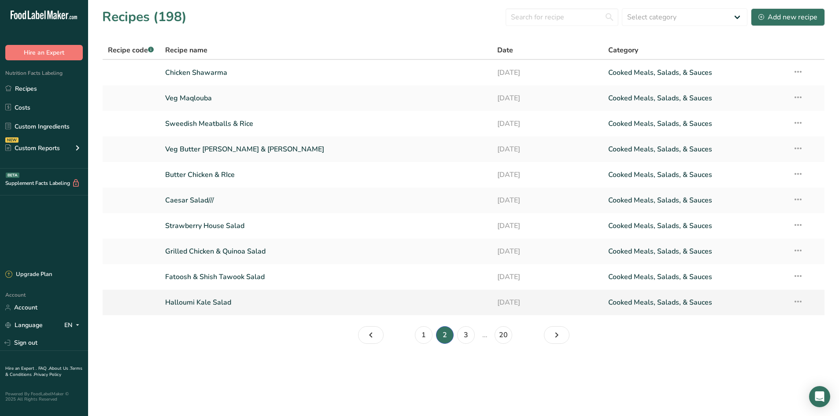
click at [266, 296] on link "Halloumi Kale Salad" at bounding box center [326, 302] width 322 height 19
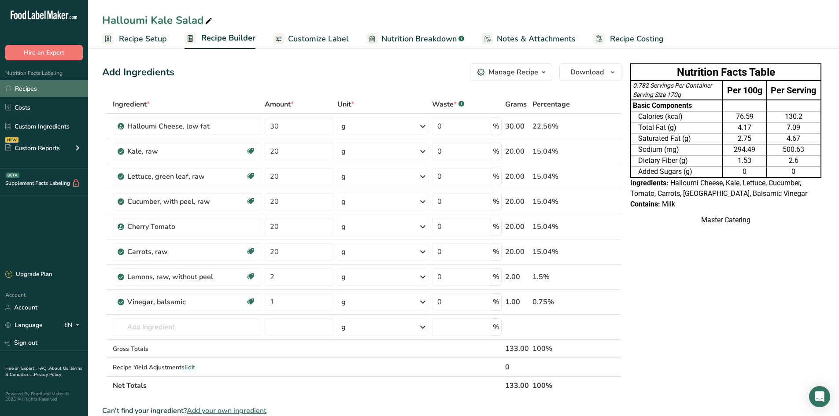
click at [43, 90] on link "Recipes" at bounding box center [44, 88] width 88 height 17
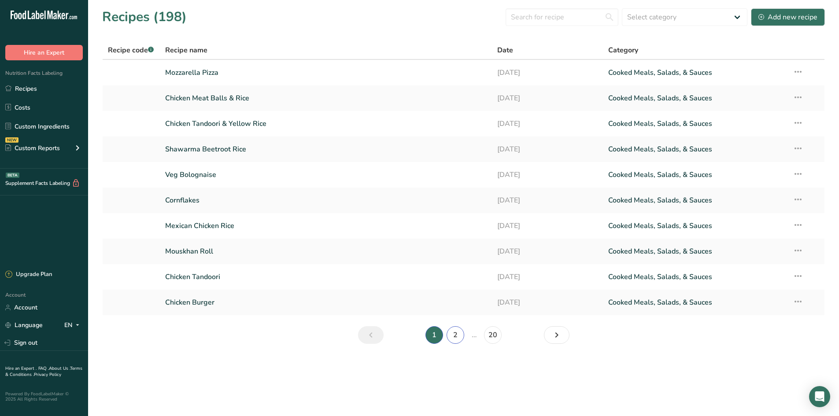
click at [452, 333] on link "2" at bounding box center [456, 335] width 18 height 18
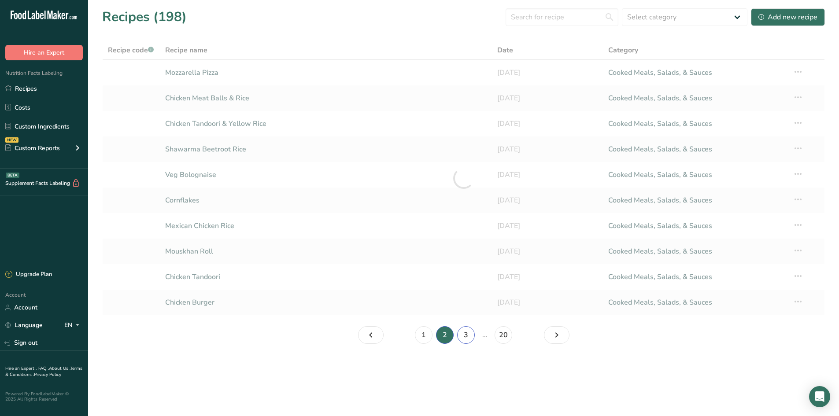
click at [465, 335] on link "3" at bounding box center [466, 335] width 18 height 18
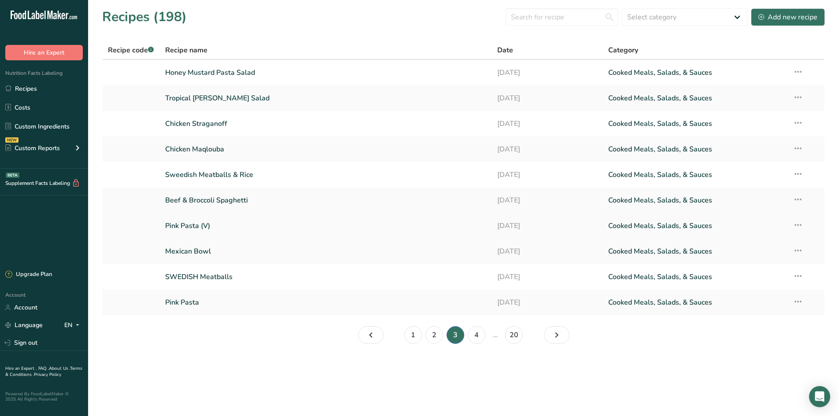
click at [258, 224] on link "Pink Pasta (V)" at bounding box center [326, 226] width 322 height 19
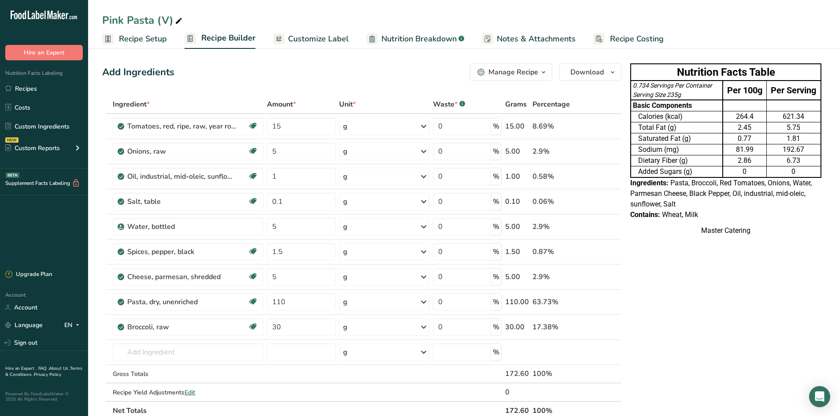
drag, startPoint x: 302, startPoint y: 38, endPoint x: 349, endPoint y: 50, distance: 49.0
click at [303, 38] on span "Customize Label" at bounding box center [318, 39] width 61 height 12
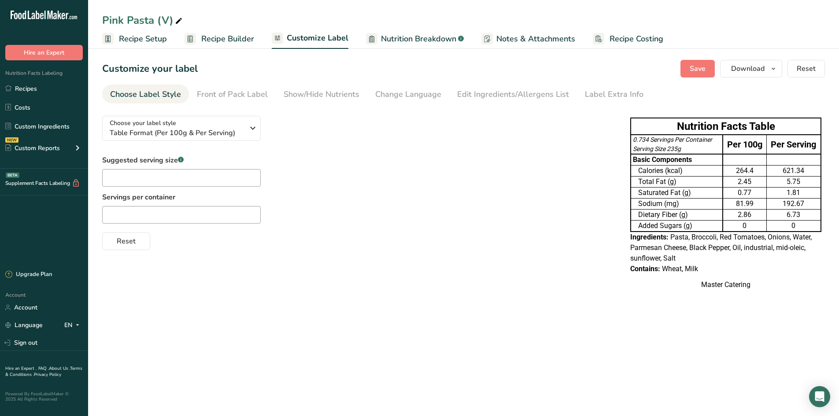
click at [717, 71] on div "Save Download Choose what to show on your downloaded label Recipe Name to appea…" at bounding box center [753, 69] width 144 height 18
click at [734, 72] on span "Download" at bounding box center [747, 68] width 33 height 11
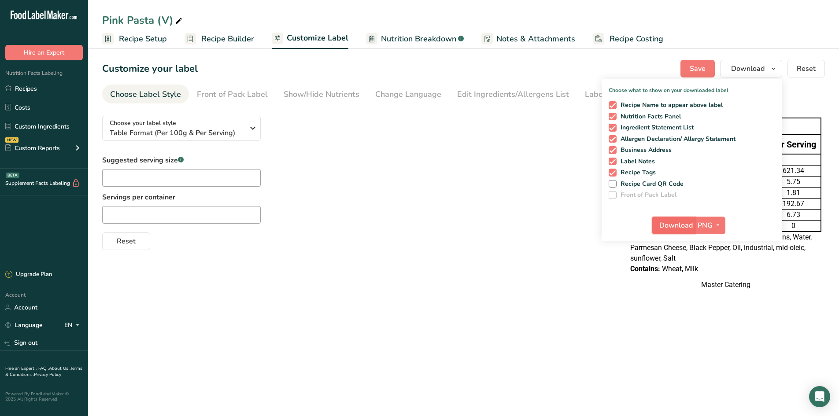
click at [674, 221] on span "Download" at bounding box center [675, 225] width 33 height 11
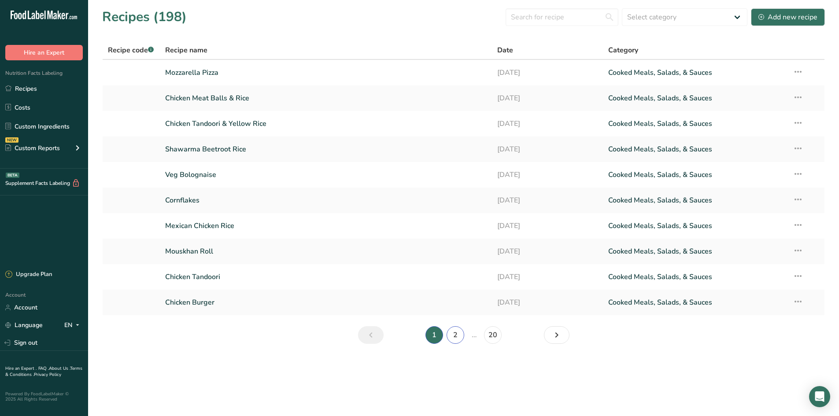
click at [453, 332] on link "2" at bounding box center [456, 335] width 18 height 18
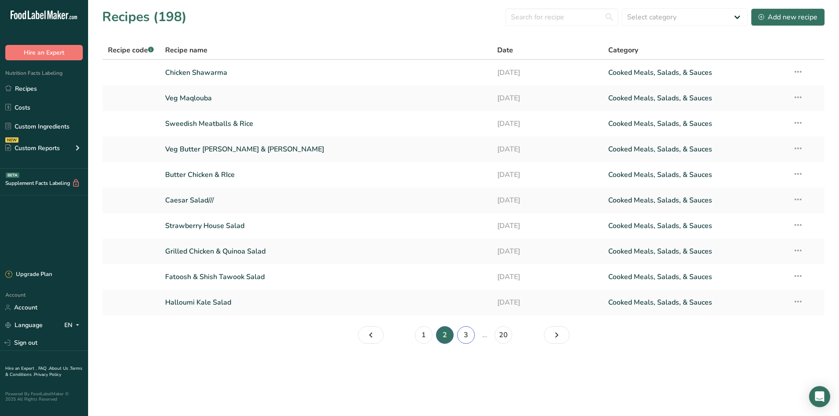
click at [462, 335] on link "3" at bounding box center [466, 335] width 18 height 18
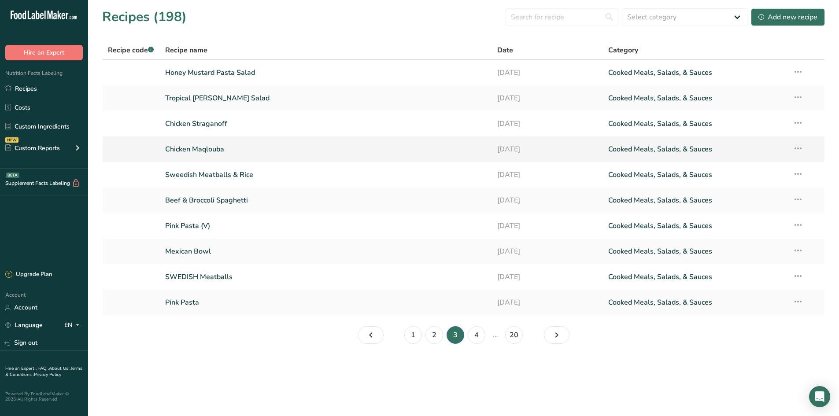
click at [456, 149] on link "Chicken Maqlouba" at bounding box center [326, 149] width 322 height 19
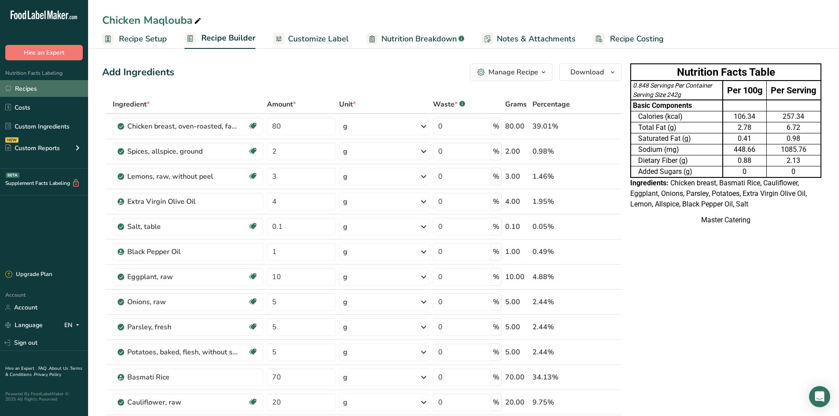
click at [41, 93] on link "Recipes" at bounding box center [44, 88] width 88 height 17
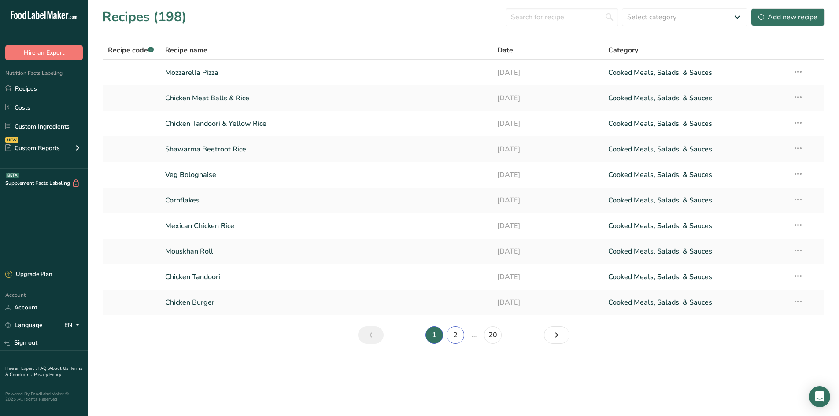
click at [459, 333] on link "2" at bounding box center [456, 335] width 18 height 18
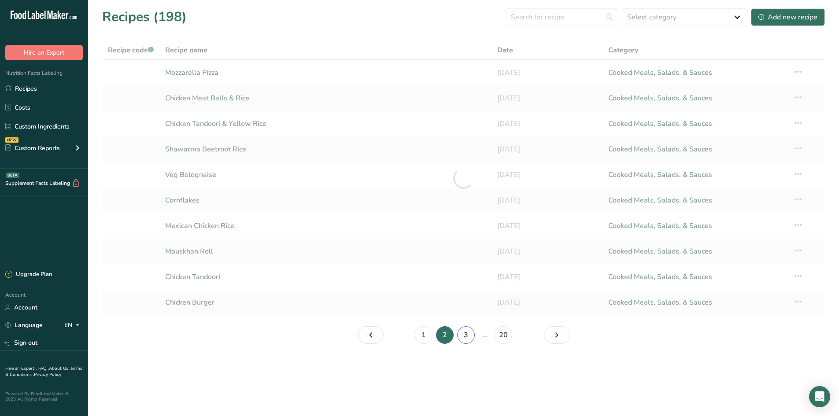
click at [465, 334] on link "3" at bounding box center [466, 335] width 18 height 18
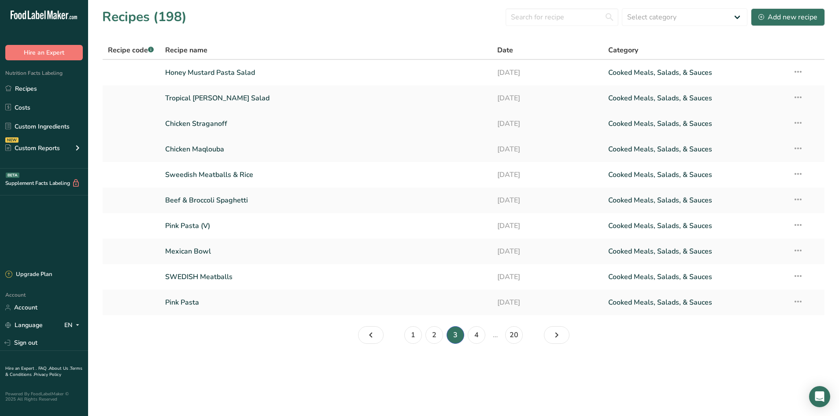
click at [497, 128] on td "[DATE]" at bounding box center [547, 124] width 111 height 26
click at [499, 122] on link "[DATE]" at bounding box center [547, 124] width 100 height 19
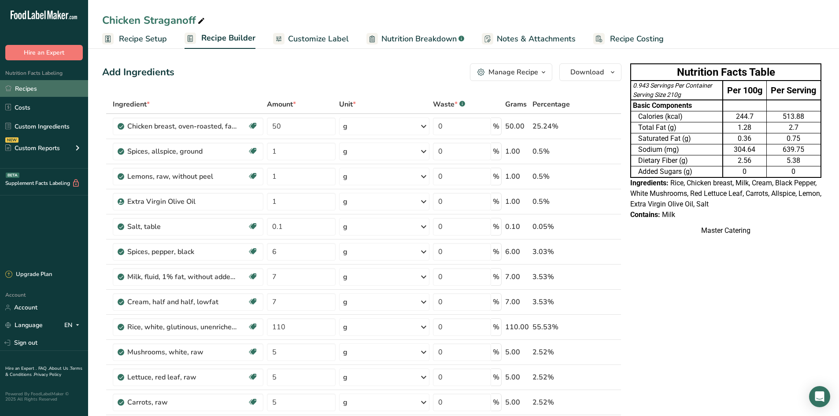
click at [47, 91] on link "Recipes" at bounding box center [44, 88] width 88 height 17
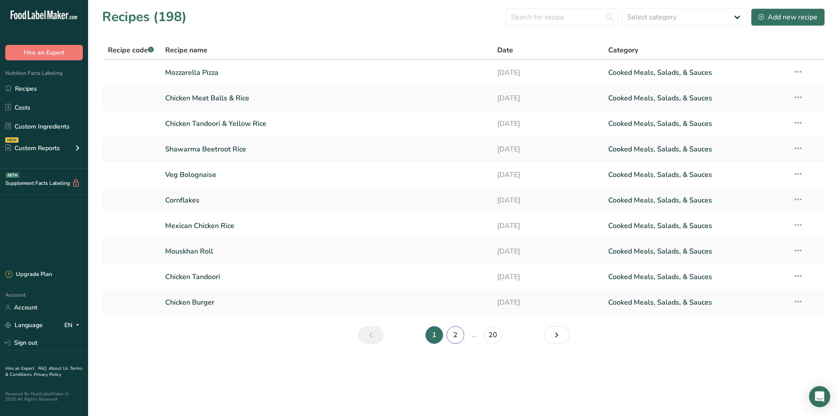
click at [457, 339] on link "2" at bounding box center [456, 335] width 18 height 18
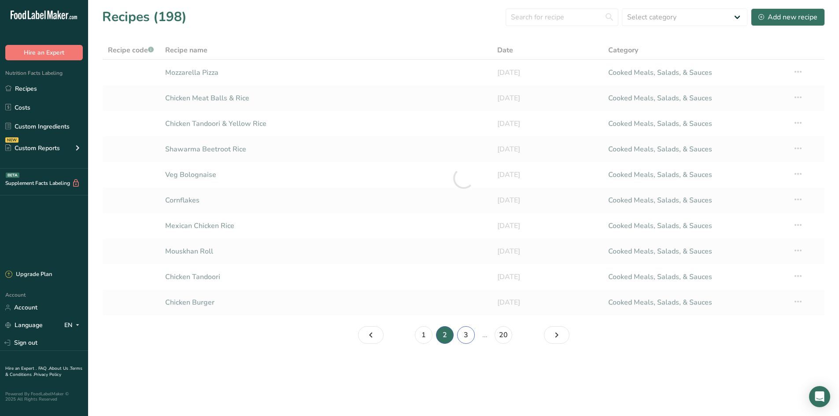
click at [463, 337] on link "3" at bounding box center [466, 335] width 18 height 18
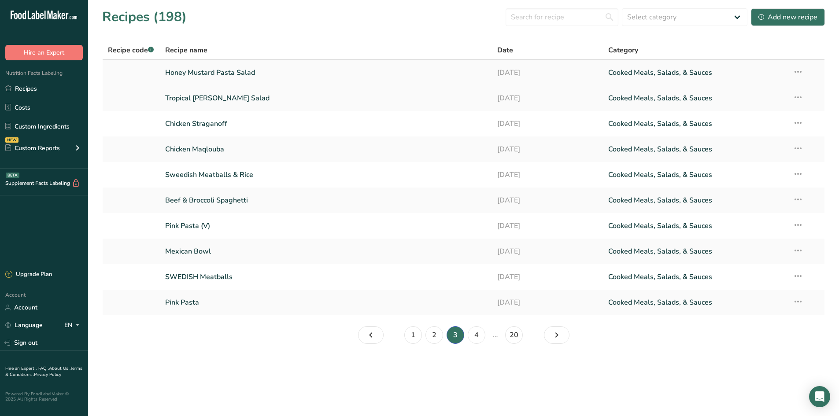
click at [259, 75] on link "Honey Mustard Pasta Salad" at bounding box center [326, 72] width 322 height 19
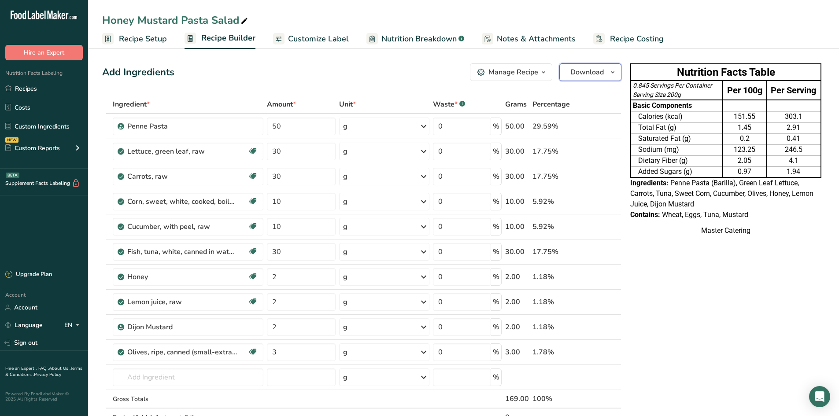
click at [608, 73] on span "button" at bounding box center [612, 72] width 11 height 11
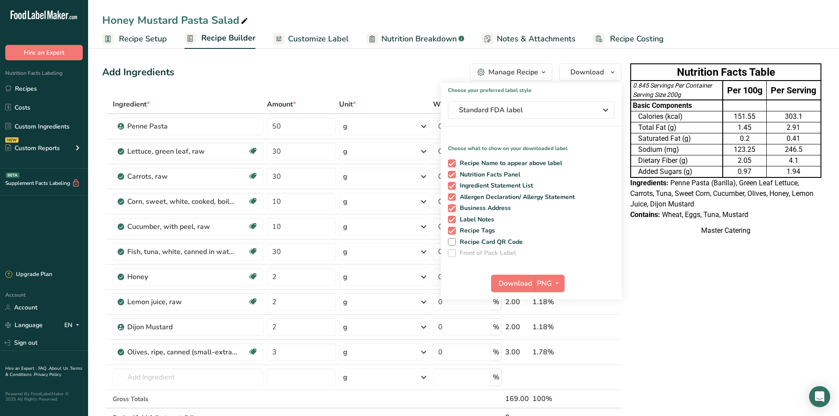
click at [324, 42] on span "Customize Label" at bounding box center [318, 39] width 61 height 12
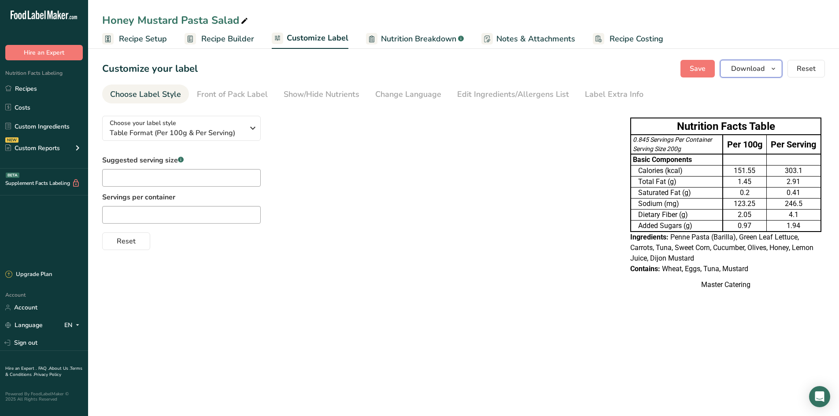
click at [751, 64] on span "Download" at bounding box center [747, 68] width 33 height 11
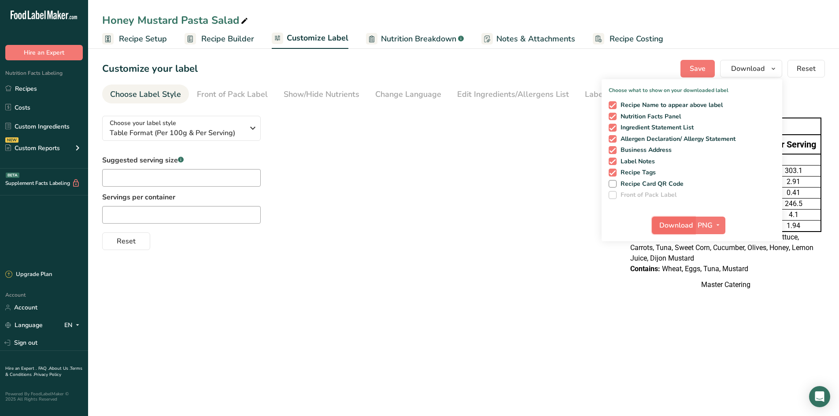
click at [661, 227] on span "Download" at bounding box center [675, 225] width 33 height 11
drag, startPoint x: 36, startPoint y: 95, endPoint x: 182, endPoint y: 136, distance: 151.9
click at [36, 95] on link "Recipes" at bounding box center [44, 88] width 88 height 17
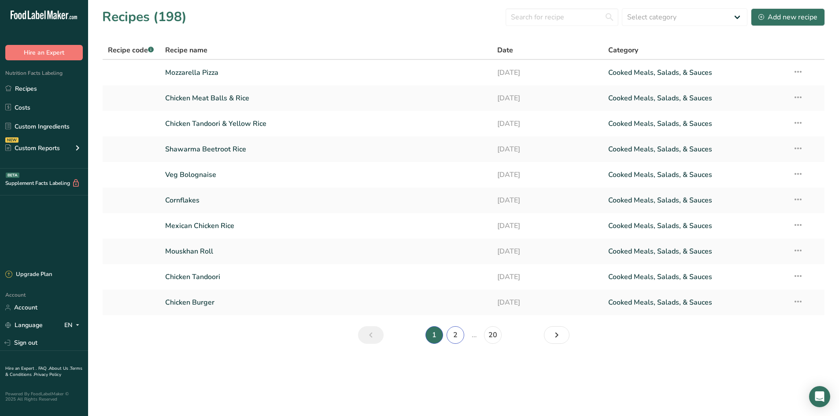
click at [456, 334] on link "2" at bounding box center [456, 335] width 18 height 18
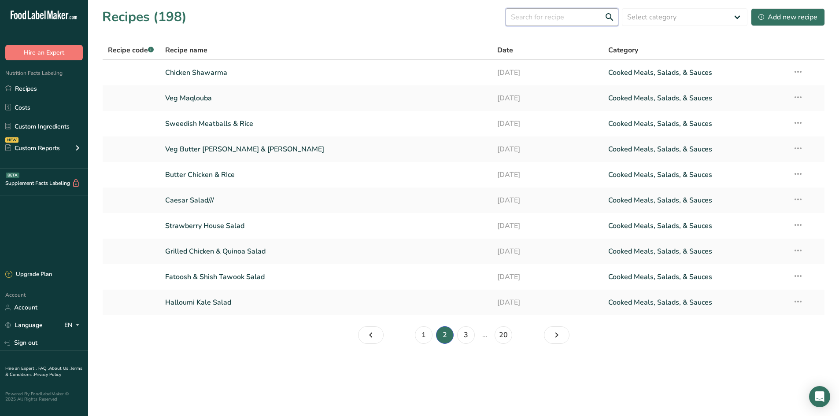
click at [556, 17] on input "text" at bounding box center [562, 17] width 113 height 18
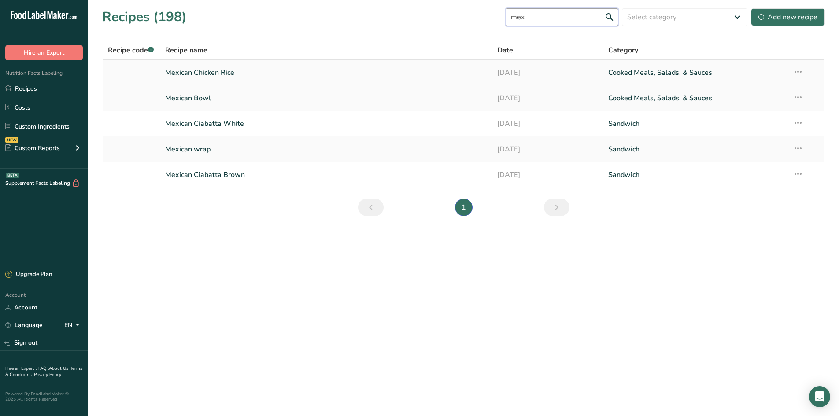
type input "mex"
click at [285, 72] on link "Mexican Chicken Rice" at bounding box center [326, 72] width 322 height 19
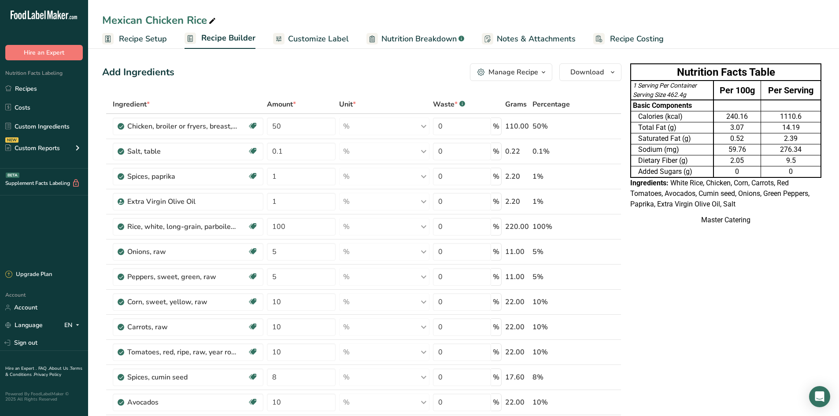
click at [308, 42] on span "Customize Label" at bounding box center [318, 39] width 61 height 12
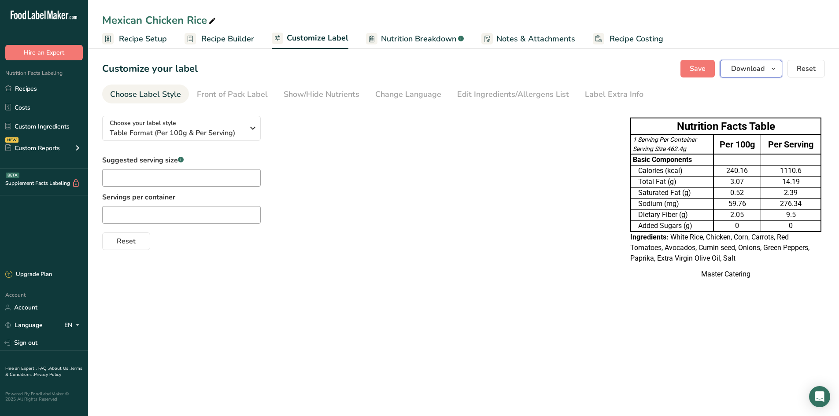
click at [746, 72] on span "Download" at bounding box center [747, 68] width 33 height 11
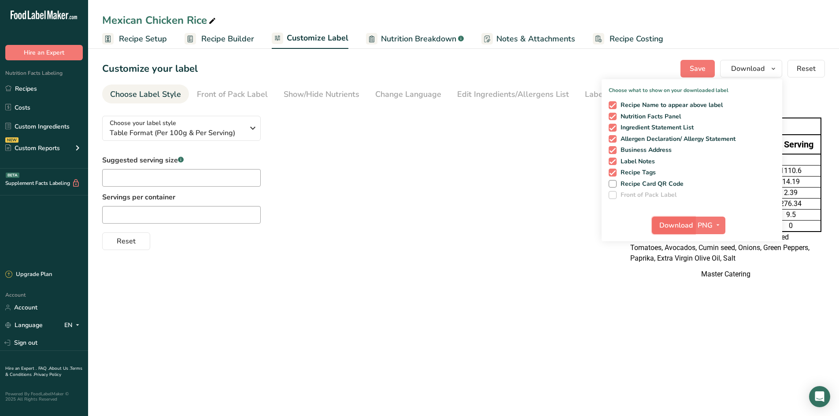
click at [673, 226] on span "Download" at bounding box center [675, 225] width 33 height 11
